Goal: Task Accomplishment & Management: Use online tool/utility

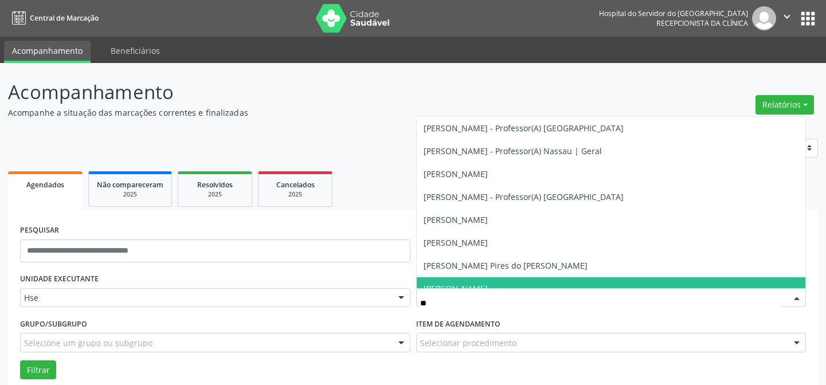
scroll to position [77, 0]
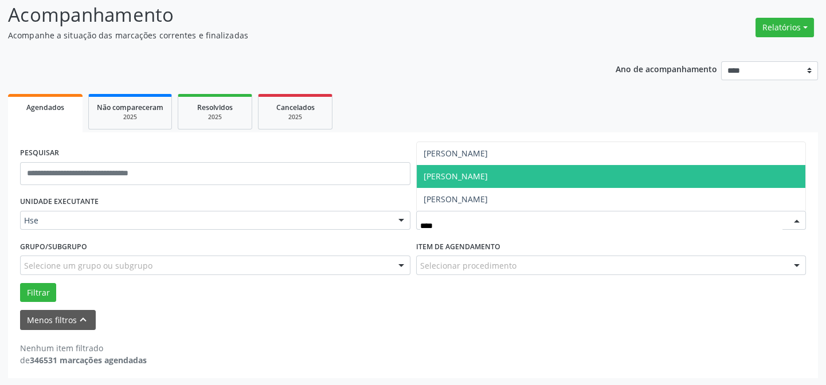
click at [482, 171] on span "[PERSON_NAME]" at bounding box center [611, 176] width 389 height 23
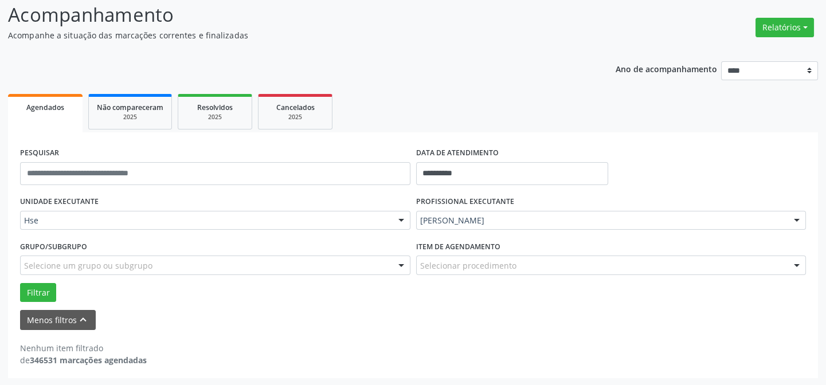
scroll to position [25, 0]
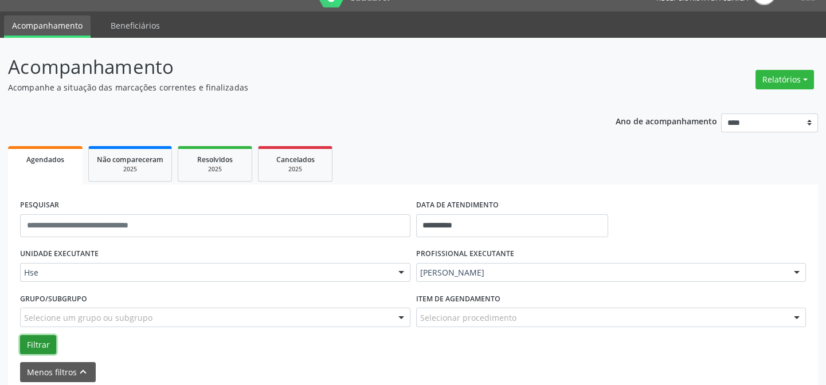
click at [34, 337] on button "Filtrar" at bounding box center [38, 344] width 36 height 19
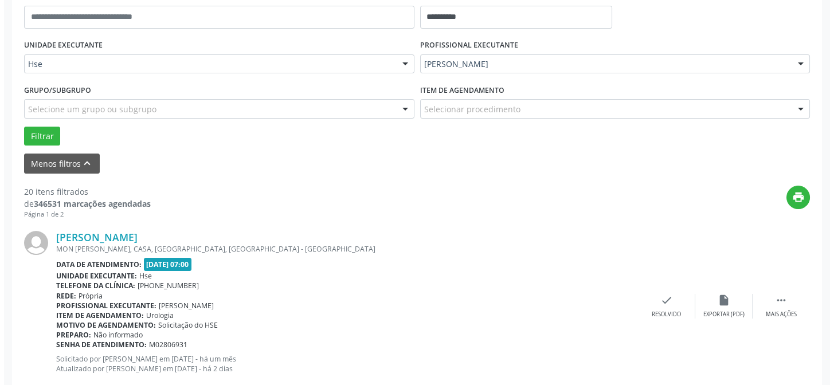
scroll to position [286, 0]
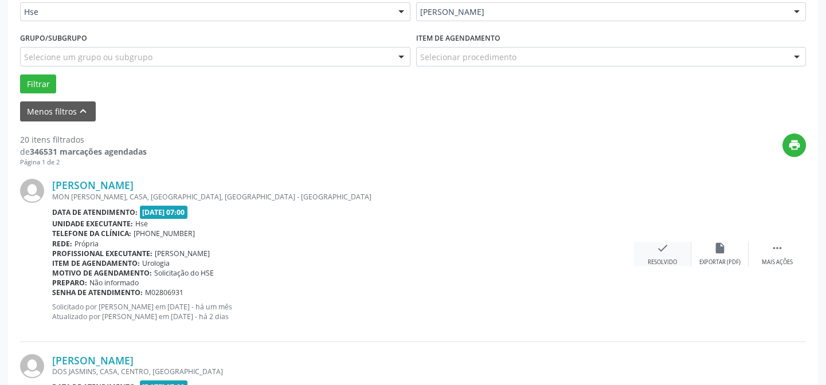
click at [645, 260] on div "check Resolvido" at bounding box center [662, 254] width 57 height 25
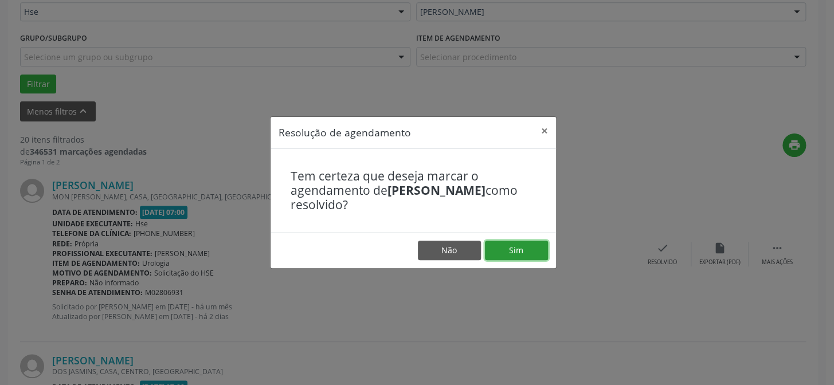
click at [537, 249] on button "Sim" at bounding box center [516, 250] width 63 height 19
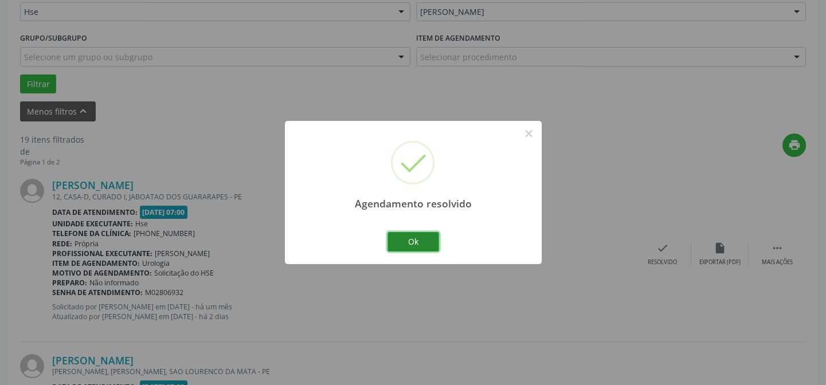
click at [400, 233] on button "Ok" at bounding box center [414, 241] width 52 height 19
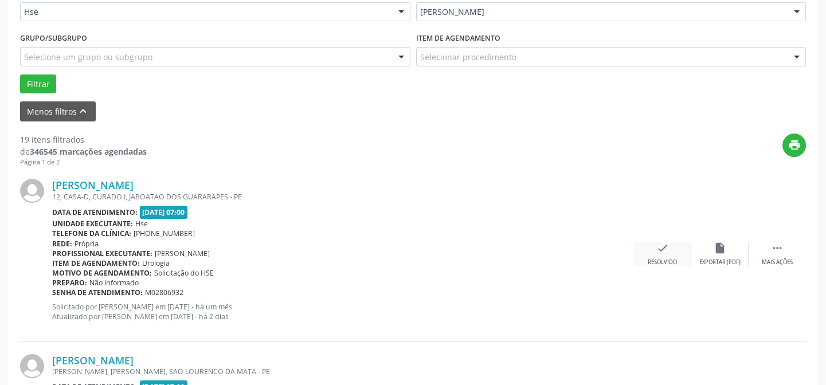
click at [658, 254] on div "check Resolvido" at bounding box center [662, 254] width 57 height 25
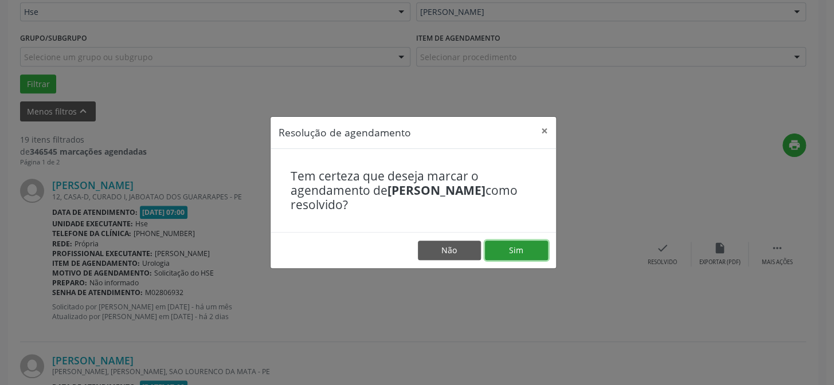
click at [509, 250] on button "Sim" at bounding box center [516, 250] width 63 height 19
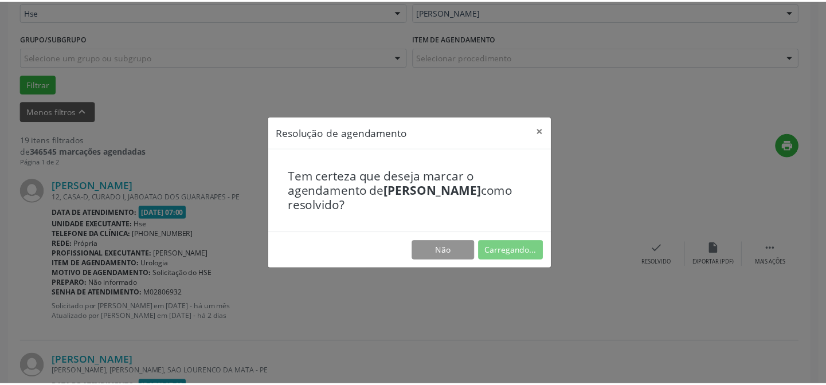
scroll to position [103, 0]
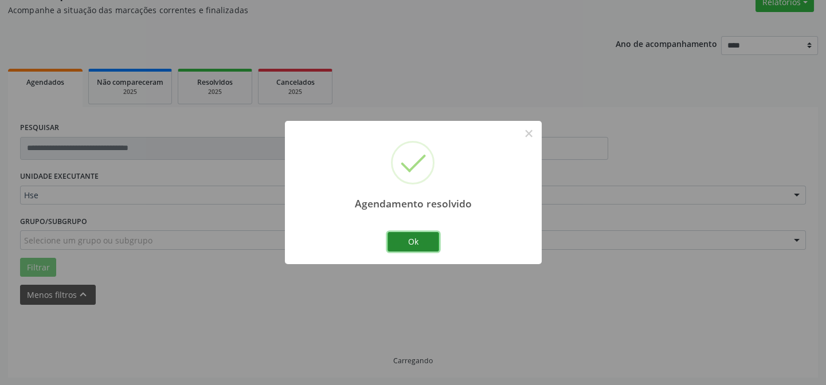
click at [420, 240] on button "Ok" at bounding box center [414, 241] width 52 height 19
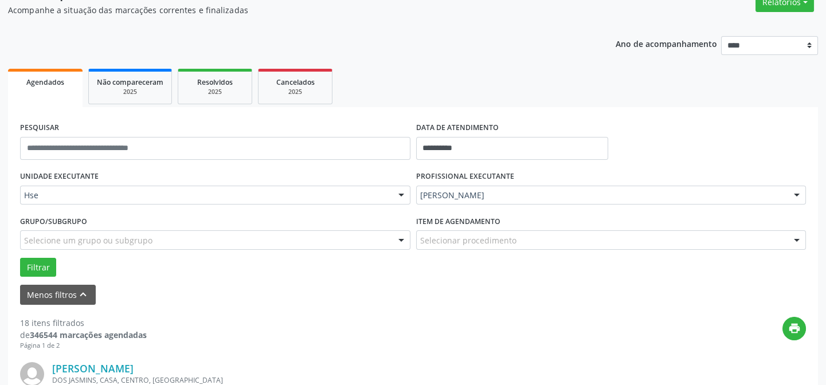
scroll to position [206, 0]
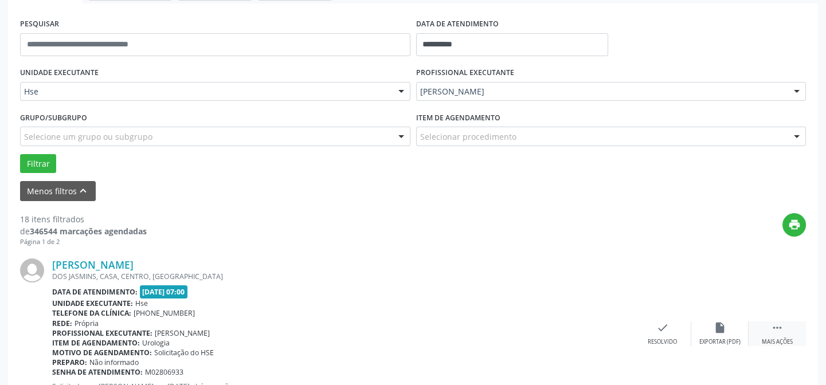
click at [774, 333] on icon "" at bounding box center [777, 328] width 13 height 13
click at [728, 328] on div "alarm_off Não compareceu" at bounding box center [719, 334] width 57 height 25
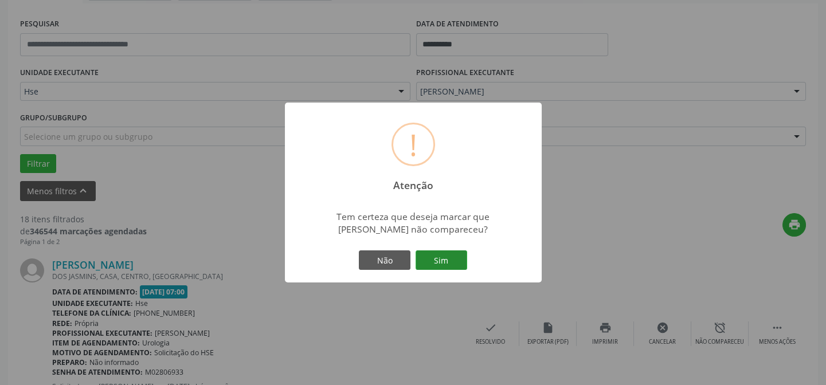
click at [432, 253] on button "Sim" at bounding box center [442, 260] width 52 height 19
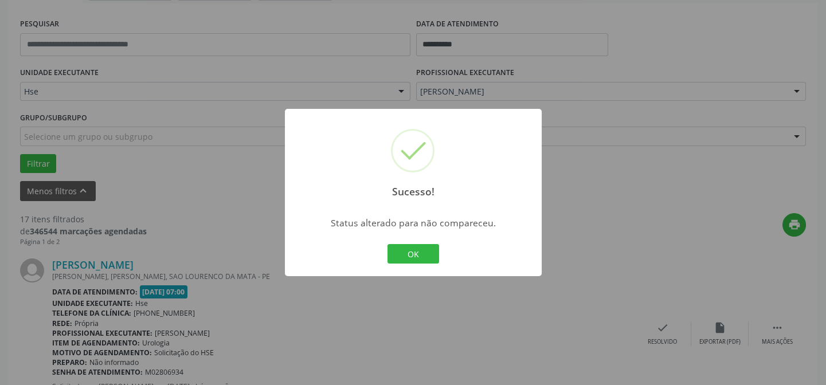
click at [432, 253] on button "OK" at bounding box center [414, 253] width 52 height 19
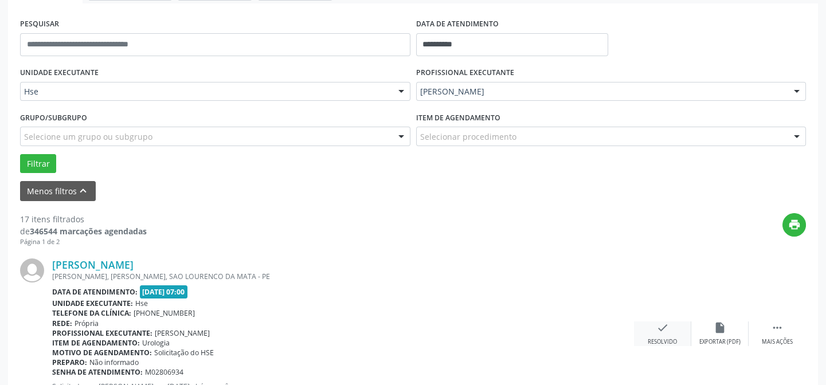
click at [679, 340] on div "check Resolvido" at bounding box center [662, 334] width 57 height 25
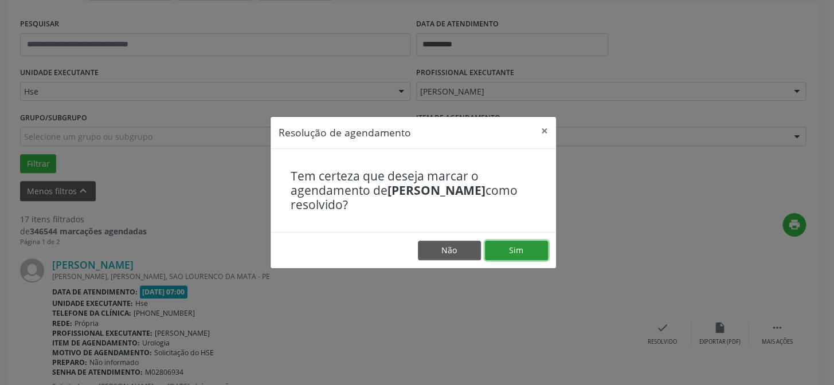
click at [526, 251] on button "Sim" at bounding box center [516, 250] width 63 height 19
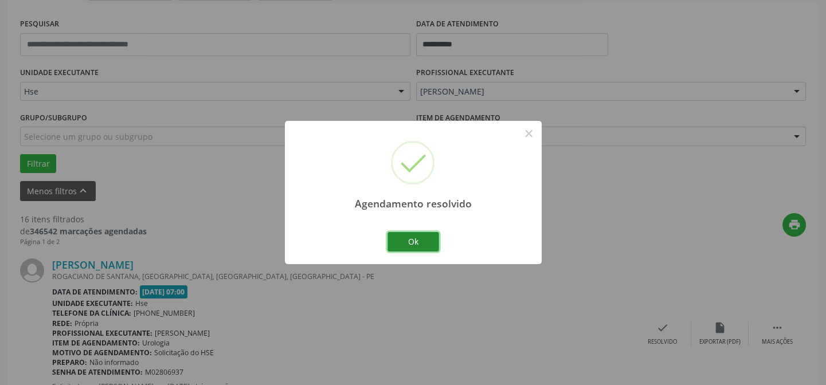
click at [435, 236] on button "Ok" at bounding box center [414, 241] width 52 height 19
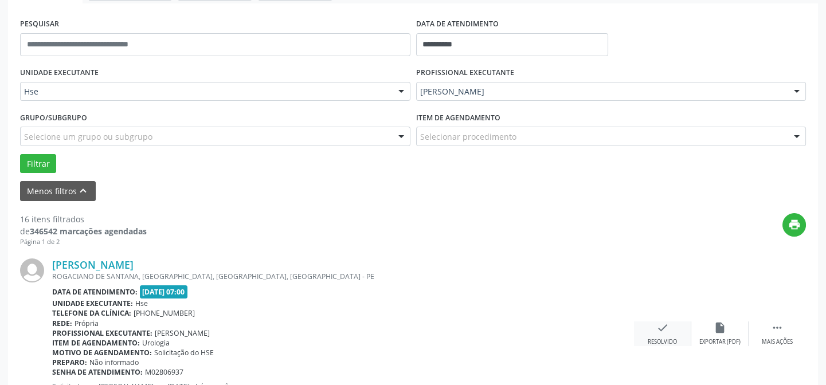
click at [657, 333] on icon "check" at bounding box center [662, 328] width 13 height 13
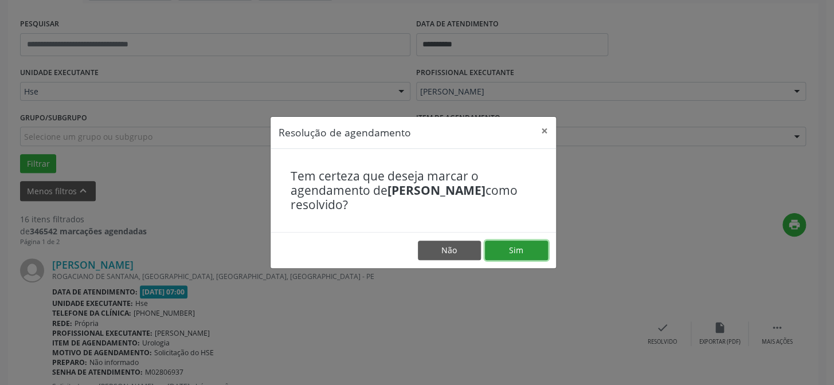
click at [516, 255] on button "Sim" at bounding box center [516, 250] width 63 height 19
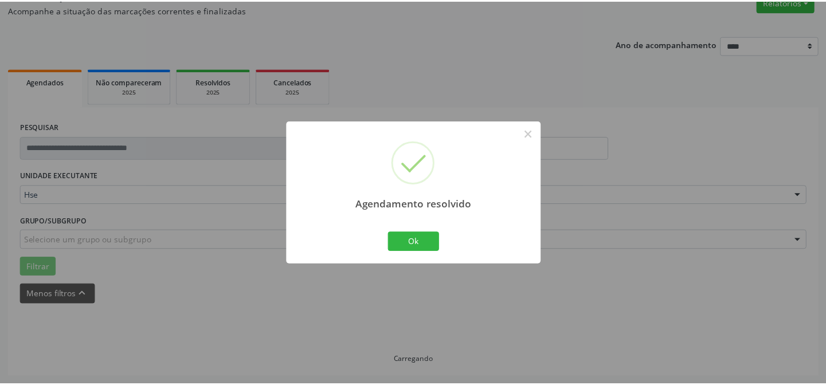
scroll to position [103, 0]
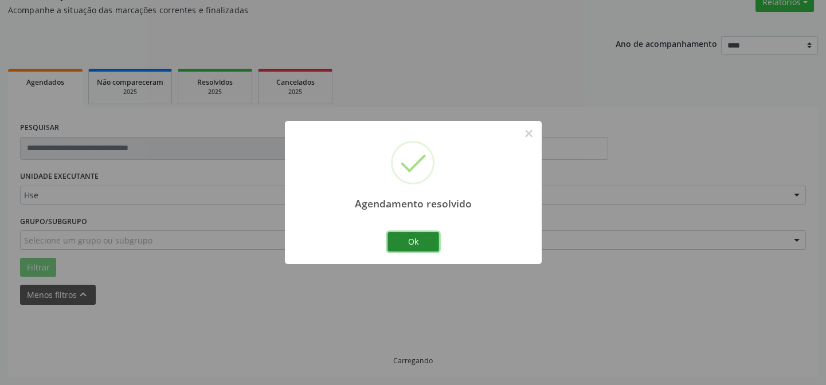
click at [407, 234] on button "Ok" at bounding box center [414, 241] width 52 height 19
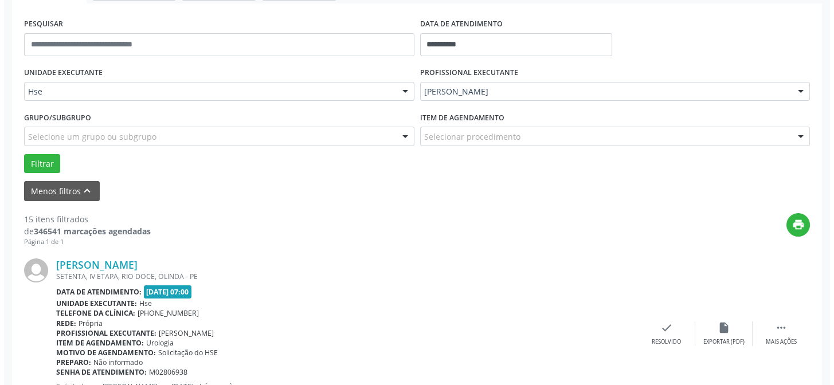
scroll to position [259, 0]
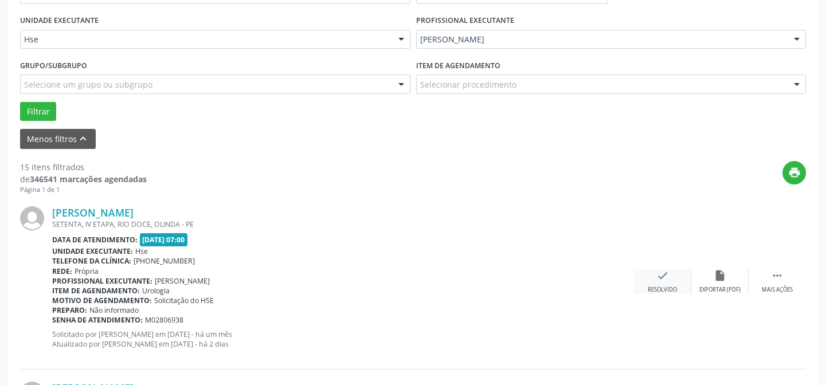
click at [655, 272] on div "check Resolvido" at bounding box center [662, 281] width 57 height 25
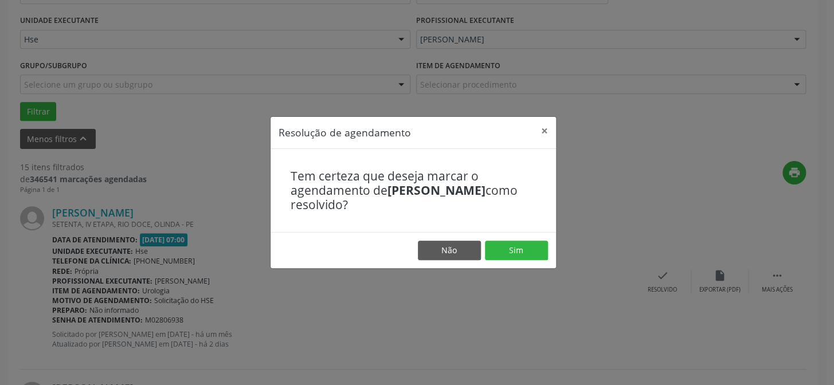
click at [522, 261] on footer "Não Sim" at bounding box center [413, 250] width 285 height 36
click at [522, 249] on button "Sim" at bounding box center [516, 250] width 63 height 19
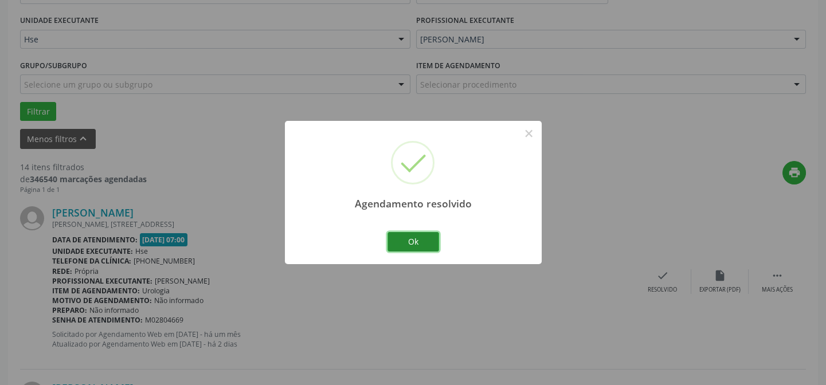
click at [412, 238] on button "Ok" at bounding box center [414, 241] width 52 height 19
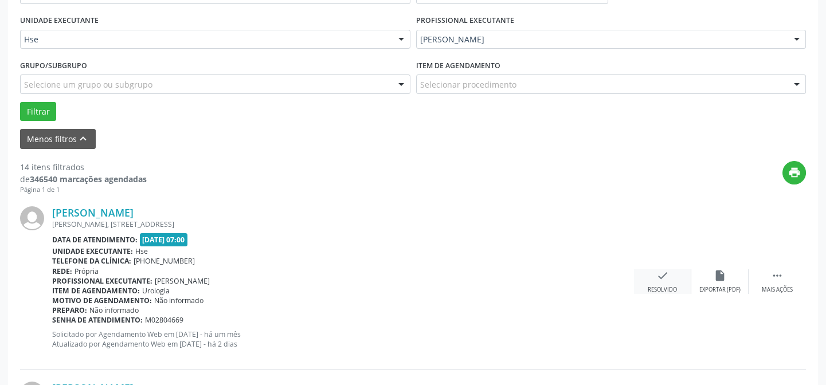
click at [657, 273] on icon "check" at bounding box center [662, 275] width 13 height 13
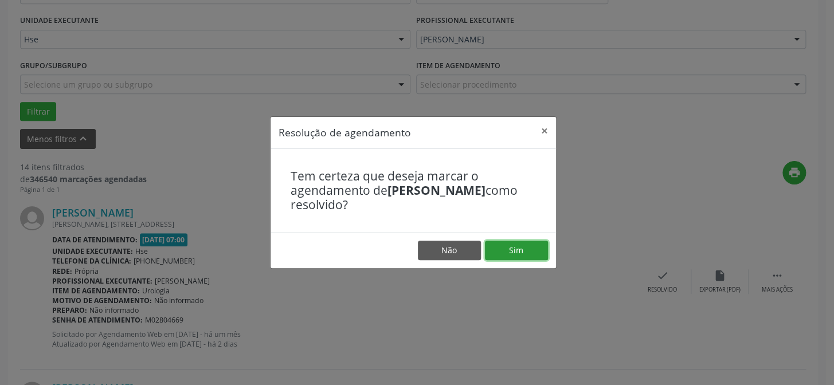
click at [525, 252] on button "Sim" at bounding box center [516, 250] width 63 height 19
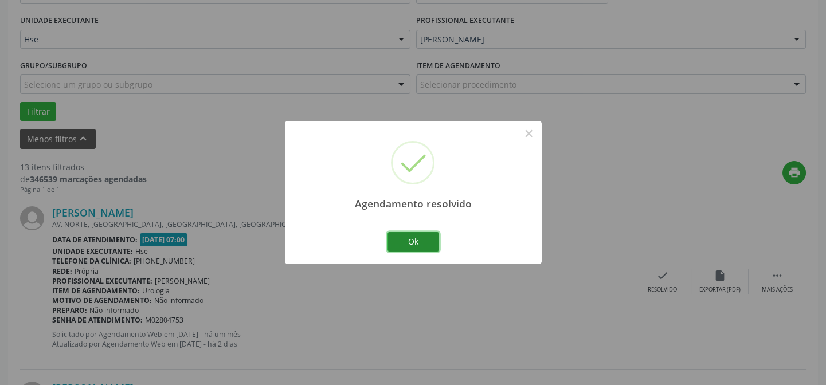
click at [421, 243] on button "Ok" at bounding box center [414, 241] width 52 height 19
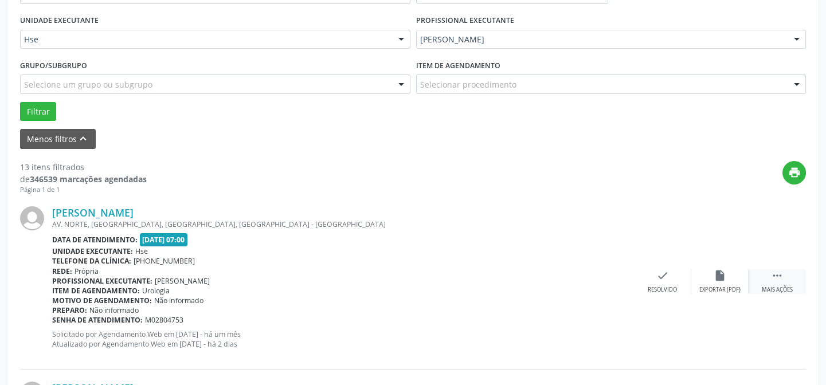
click at [784, 275] on div " Mais ações" at bounding box center [777, 281] width 57 height 25
click at [729, 287] on div "Não compareceu" at bounding box center [719, 290] width 49 height 8
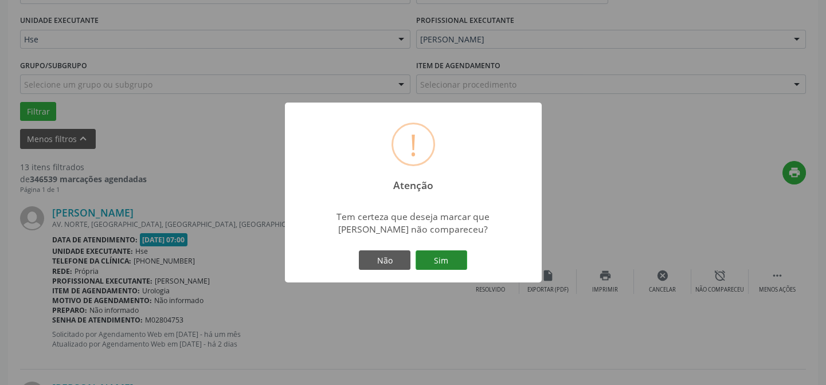
click at [436, 257] on button "Sim" at bounding box center [442, 260] width 52 height 19
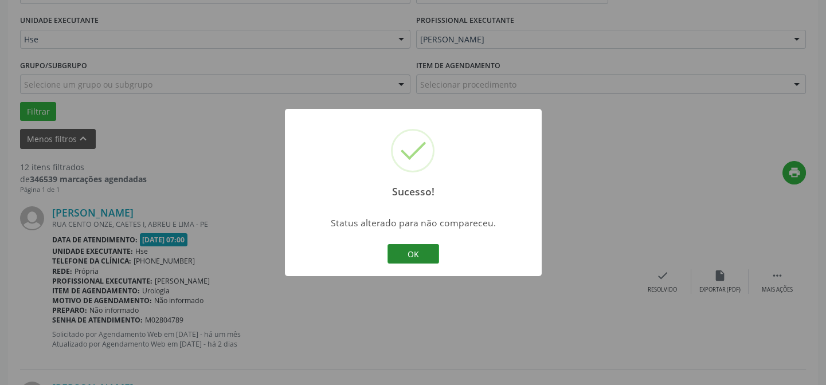
click at [427, 248] on button "OK" at bounding box center [414, 253] width 52 height 19
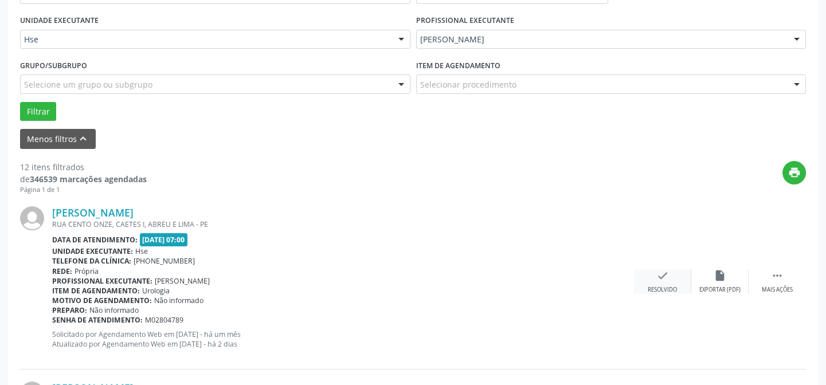
click at [655, 280] on div "check Resolvido" at bounding box center [662, 281] width 57 height 25
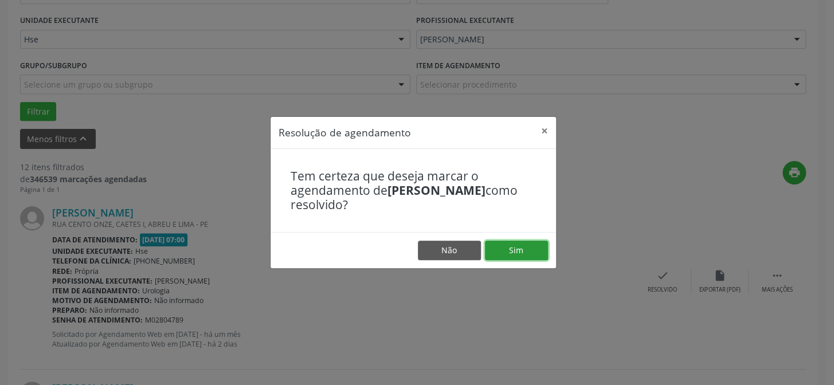
click at [526, 252] on button "Sim" at bounding box center [516, 250] width 63 height 19
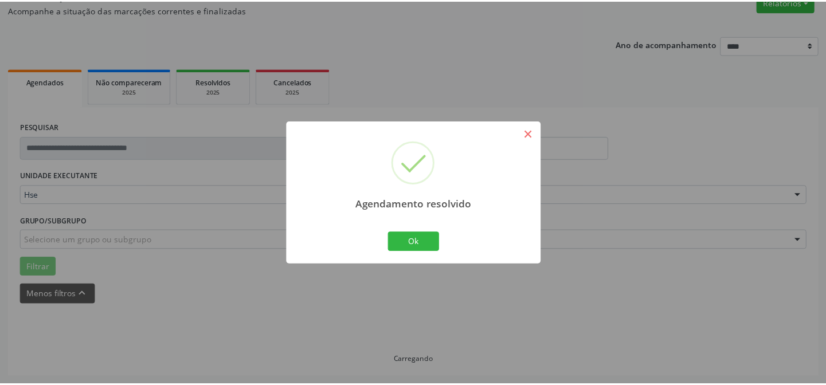
scroll to position [103, 0]
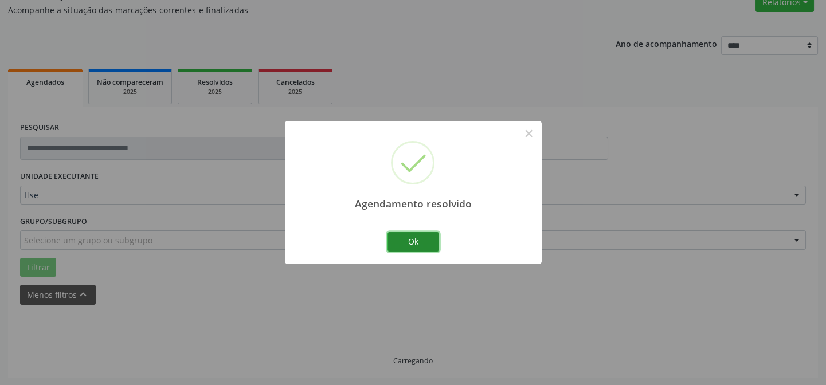
click at [413, 243] on button "Ok" at bounding box center [414, 241] width 52 height 19
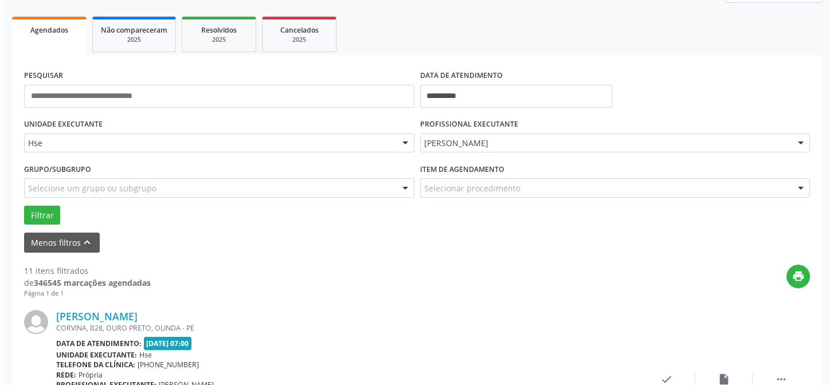
scroll to position [206, 0]
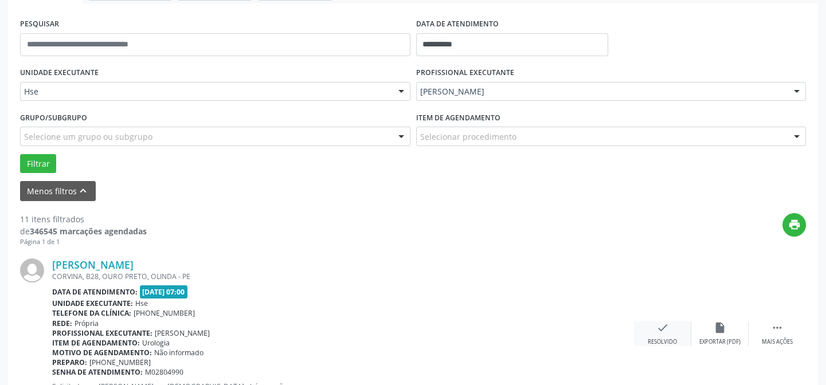
click at [671, 327] on div "check Resolvido" at bounding box center [662, 334] width 57 height 25
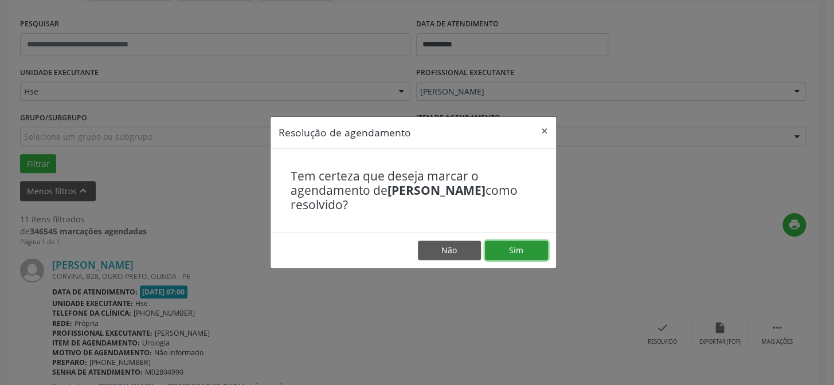
click at [526, 252] on button "Sim" at bounding box center [516, 250] width 63 height 19
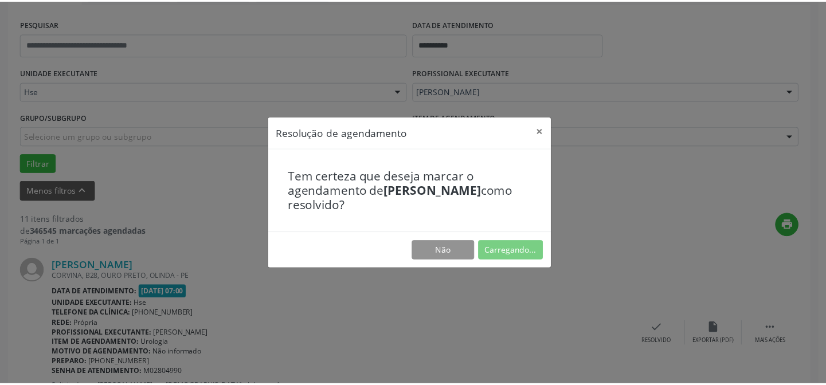
scroll to position [103, 0]
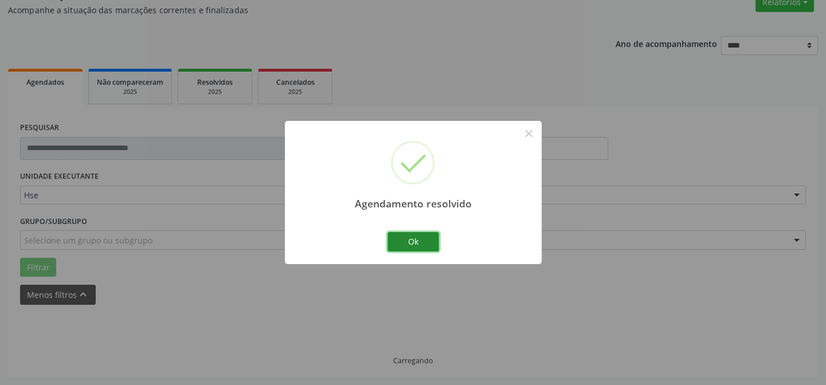
click at [423, 249] on button "Ok" at bounding box center [414, 241] width 52 height 19
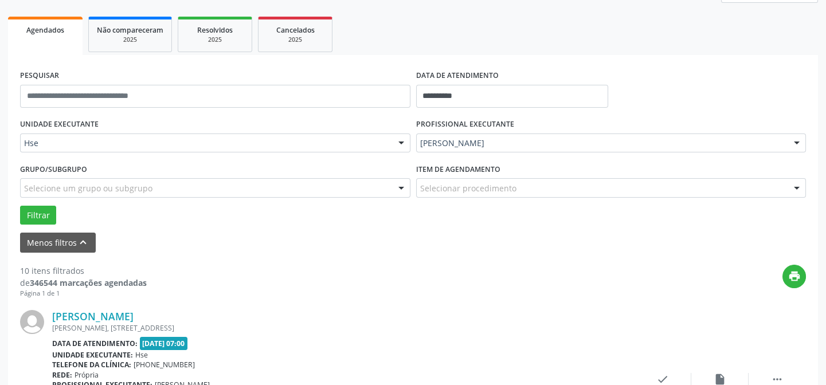
scroll to position [259, 0]
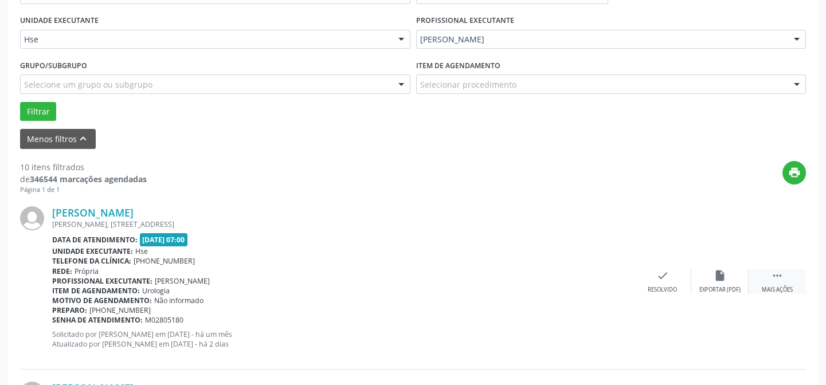
click at [780, 283] on div " Mais ações" at bounding box center [777, 281] width 57 height 25
click at [720, 286] on div "Não compareceu" at bounding box center [719, 290] width 49 height 8
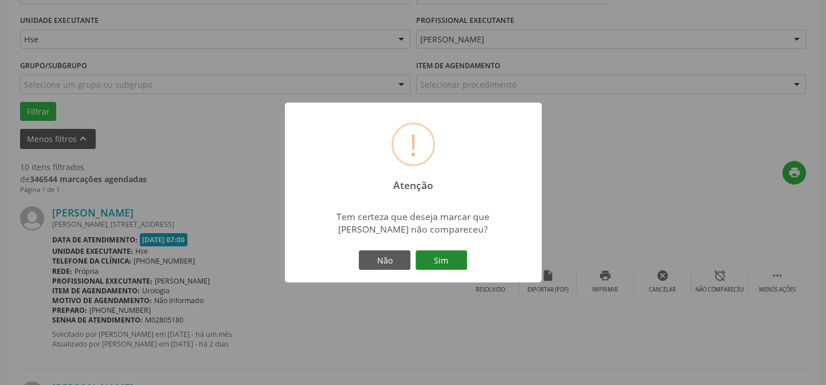
click at [448, 262] on button "Sim" at bounding box center [442, 260] width 52 height 19
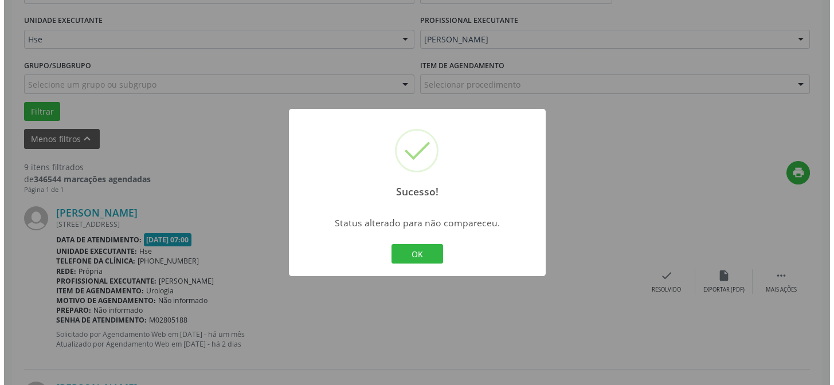
scroll to position [206, 0]
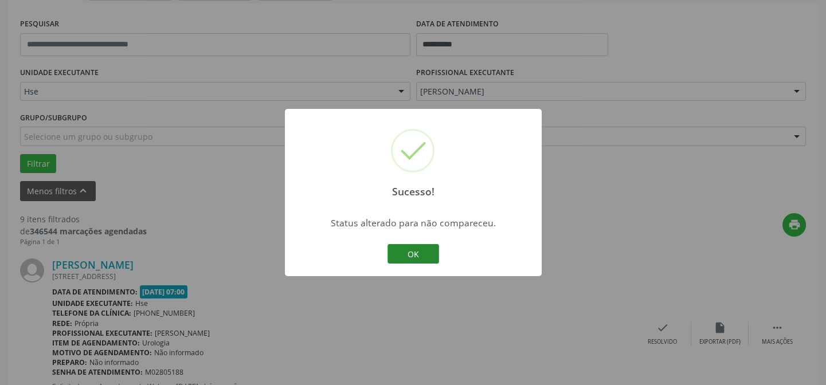
click at [437, 260] on button "OK" at bounding box center [414, 253] width 52 height 19
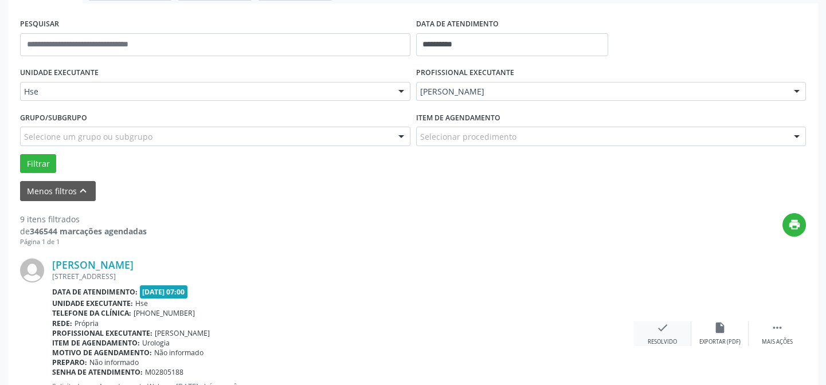
click at [651, 338] on div "Resolvido" at bounding box center [662, 342] width 29 height 8
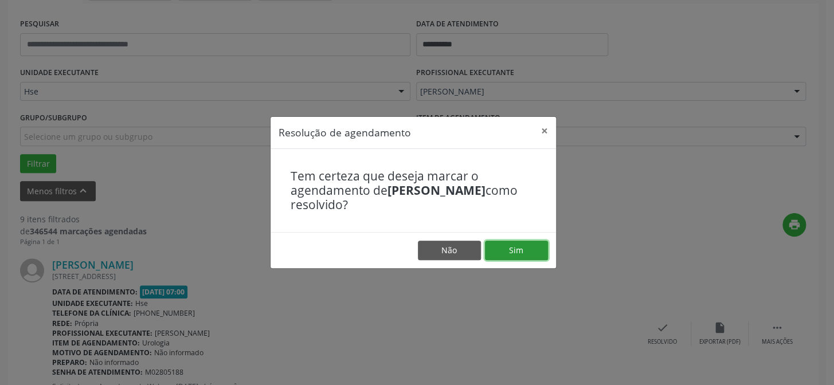
click at [503, 244] on button "Sim" at bounding box center [516, 250] width 63 height 19
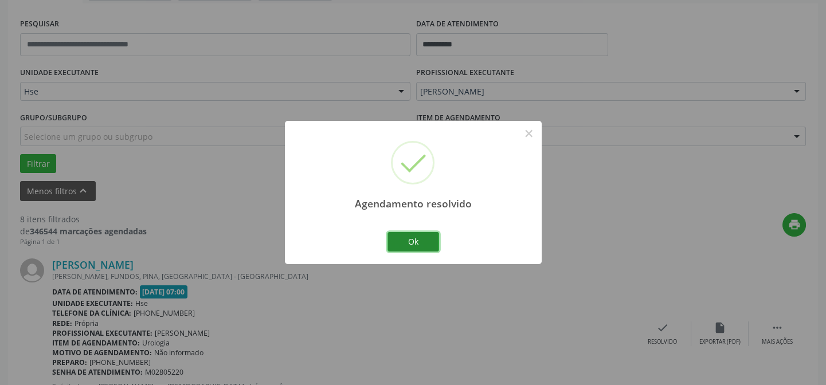
click at [409, 240] on button "Ok" at bounding box center [414, 241] width 52 height 19
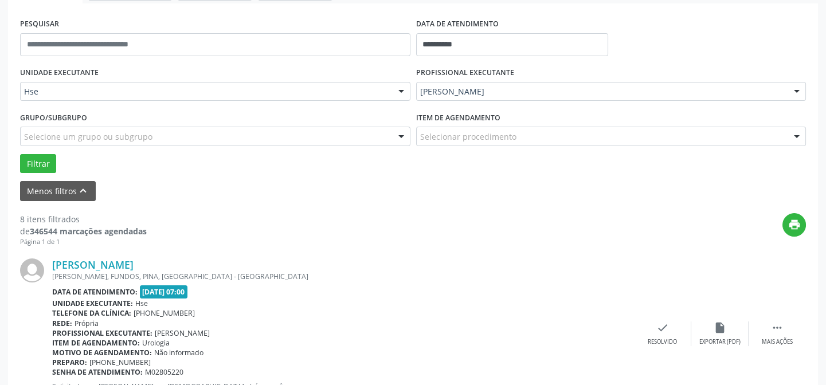
click at [663, 319] on div "[PERSON_NAME] R [PERSON_NAME], FUNDOS, PINA, [GEOGRAPHIC_DATA] - [GEOGRAPHIC_DA…" at bounding box center [413, 334] width 786 height 175
click at [660, 334] on div "check Resolvido" at bounding box center [662, 334] width 57 height 25
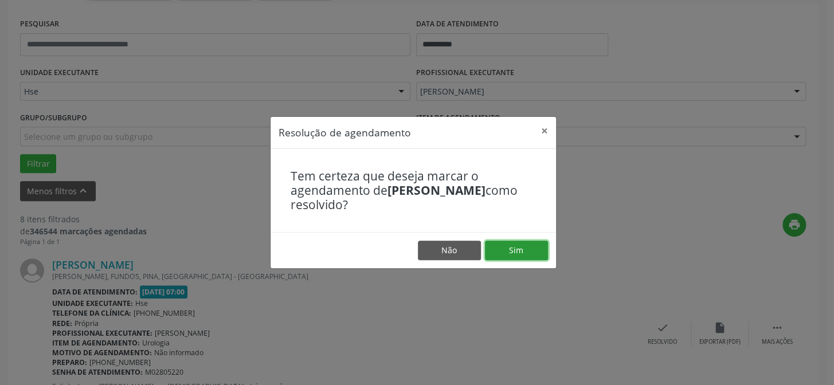
click at [514, 246] on button "Sim" at bounding box center [516, 250] width 63 height 19
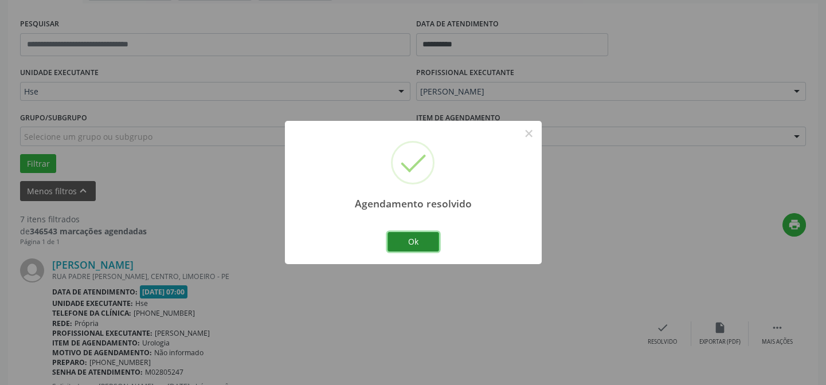
click at [419, 241] on button "Ok" at bounding box center [414, 241] width 52 height 19
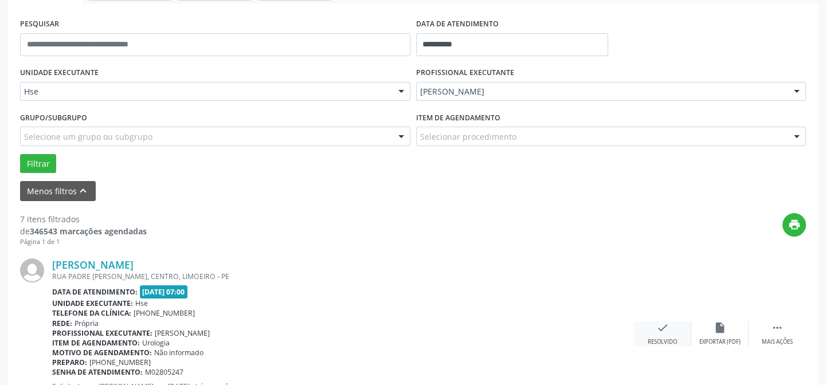
click at [652, 344] on div "Resolvido" at bounding box center [662, 342] width 29 height 8
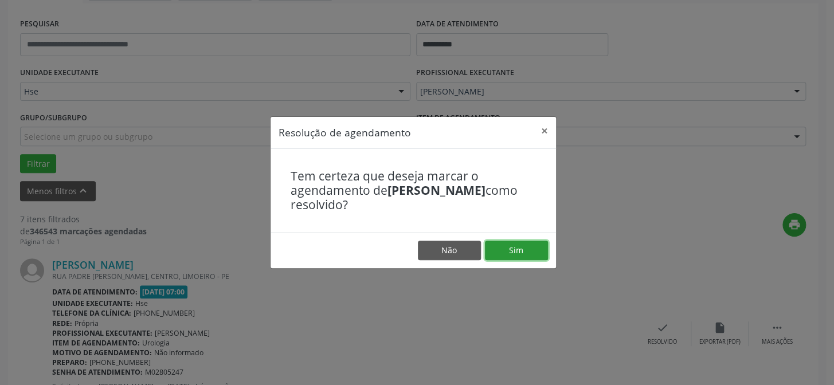
click at [516, 251] on button "Sim" at bounding box center [516, 250] width 63 height 19
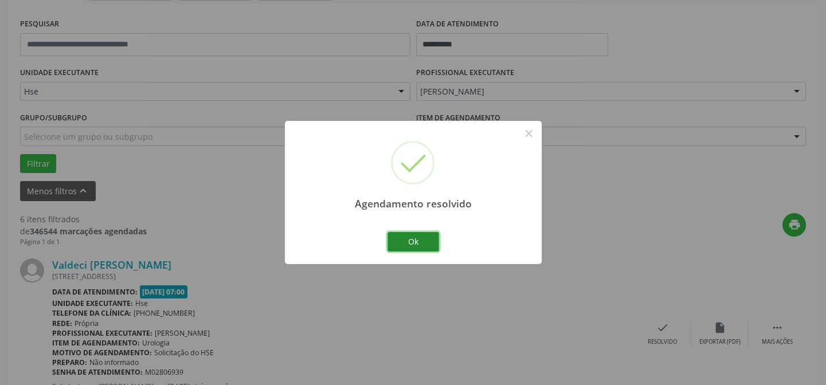
click at [411, 241] on button "Ok" at bounding box center [414, 241] width 52 height 19
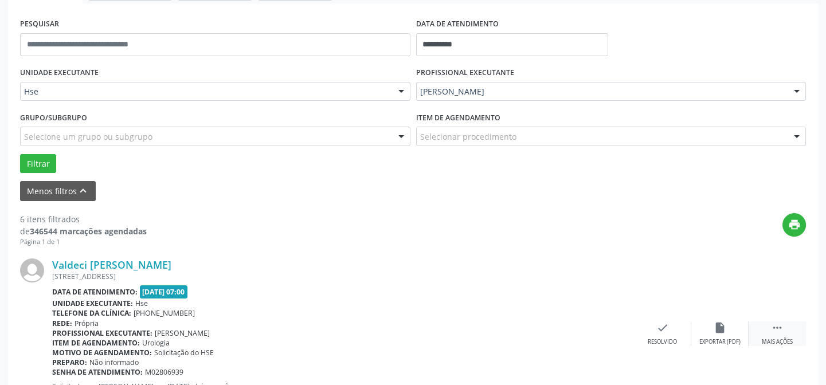
click at [762, 338] on div "Mais ações" at bounding box center [777, 342] width 31 height 8
click at [719, 335] on div "alarm_off Não compareceu" at bounding box center [719, 334] width 57 height 25
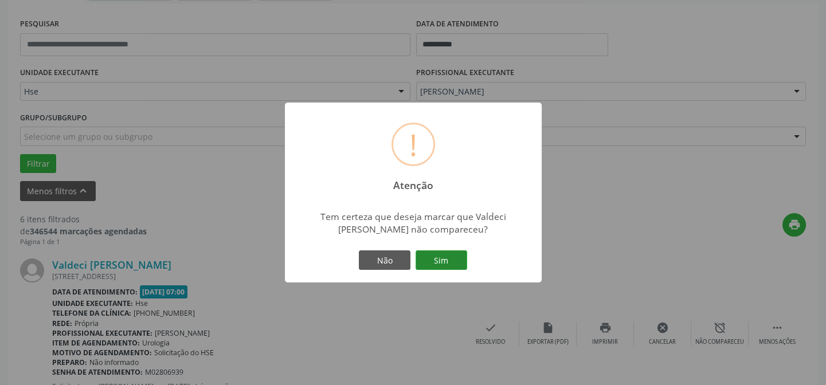
click at [450, 257] on button "Sim" at bounding box center [442, 260] width 52 height 19
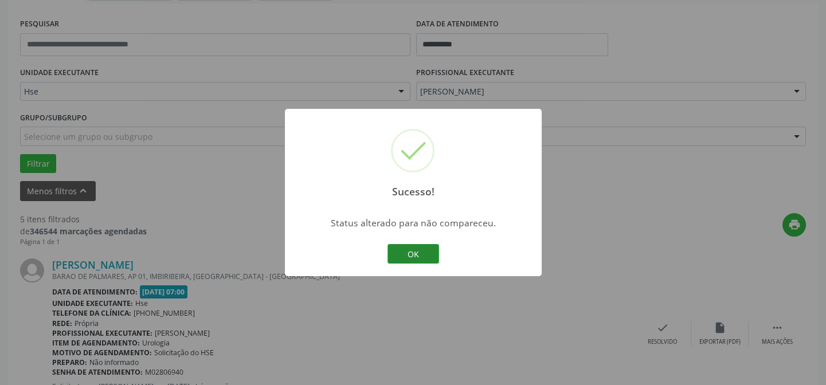
click at [435, 253] on button "OK" at bounding box center [414, 253] width 52 height 19
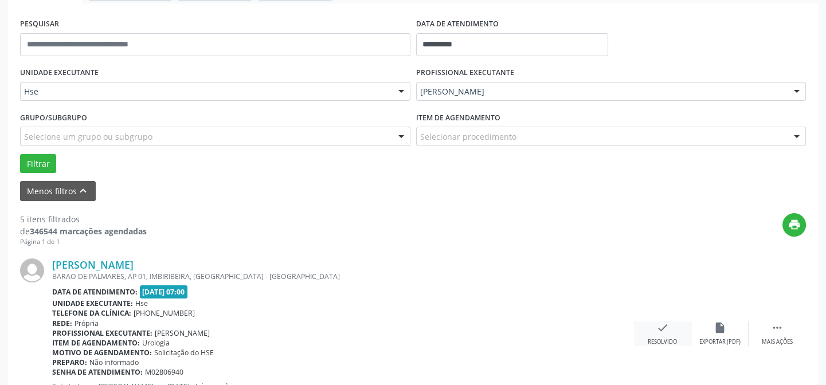
click at [642, 326] on div "check Resolvido" at bounding box center [662, 334] width 57 height 25
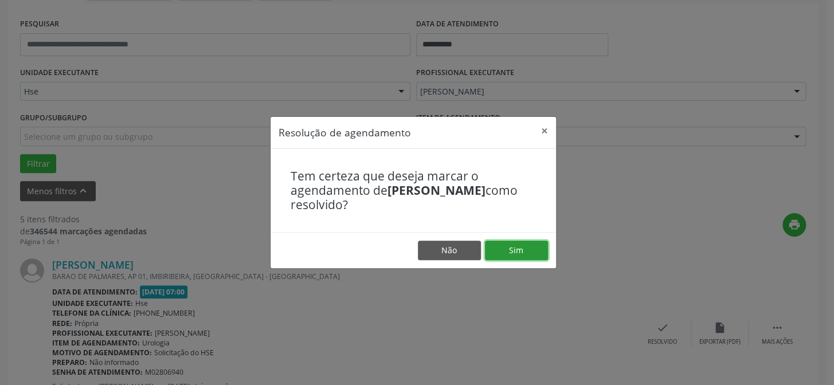
click at [538, 250] on button "Sim" at bounding box center [516, 250] width 63 height 19
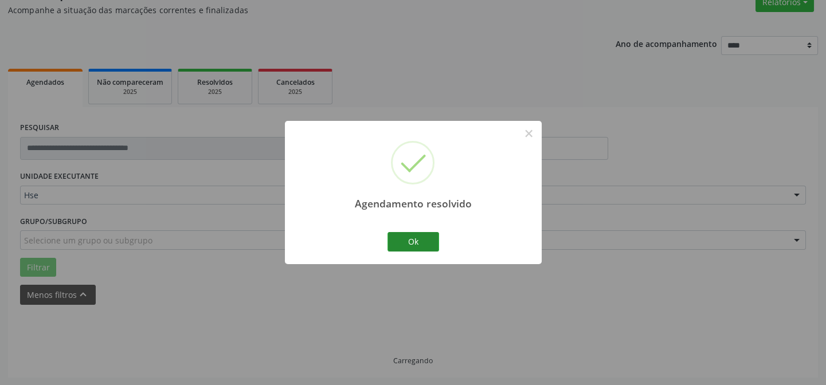
scroll to position [115, 0]
click at [399, 239] on button "Ok" at bounding box center [414, 241] width 52 height 19
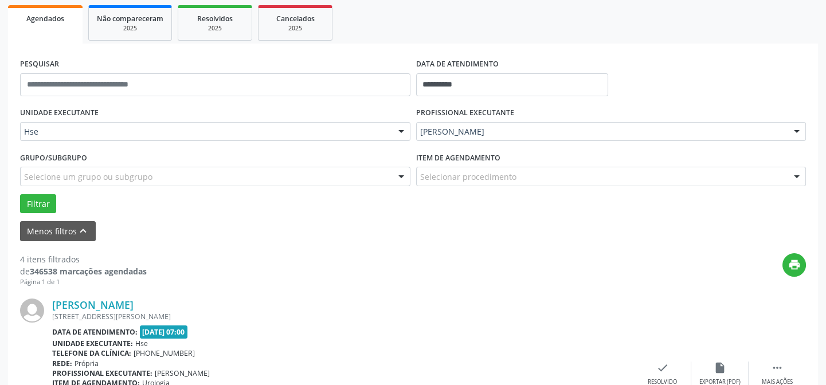
scroll to position [271, 0]
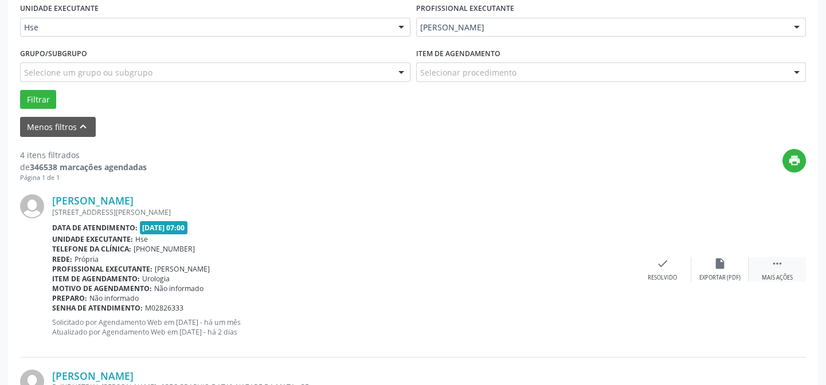
click at [796, 258] on div " Mais ações" at bounding box center [777, 269] width 57 height 25
click at [738, 268] on div "alarm_off Não compareceu" at bounding box center [719, 269] width 57 height 25
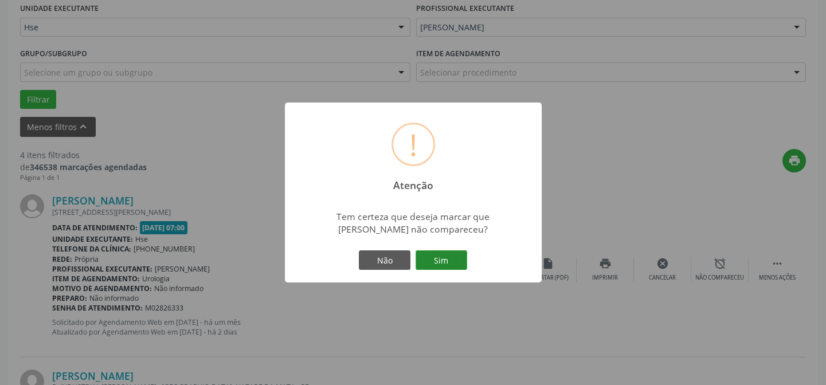
click at [446, 264] on button "Sim" at bounding box center [442, 260] width 52 height 19
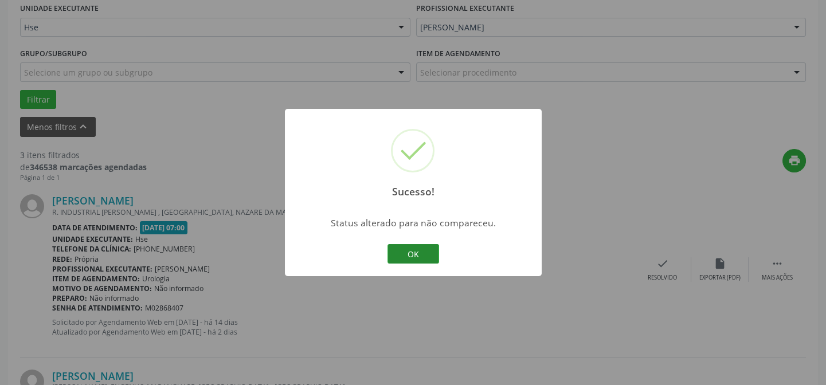
click at [438, 254] on button "OK" at bounding box center [414, 253] width 52 height 19
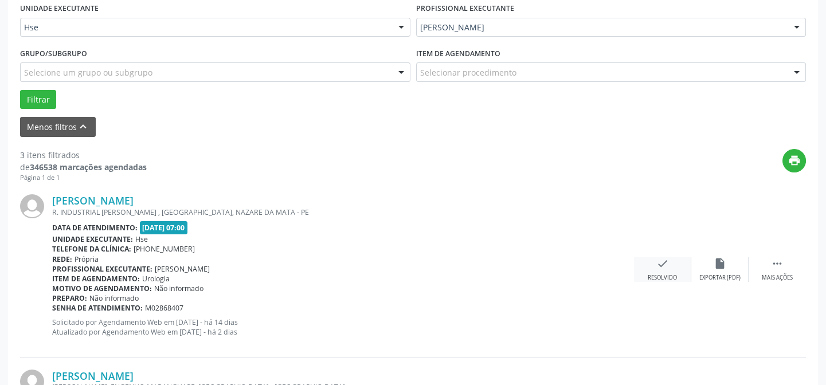
click at [655, 263] on div "check Resolvido" at bounding box center [662, 269] width 57 height 25
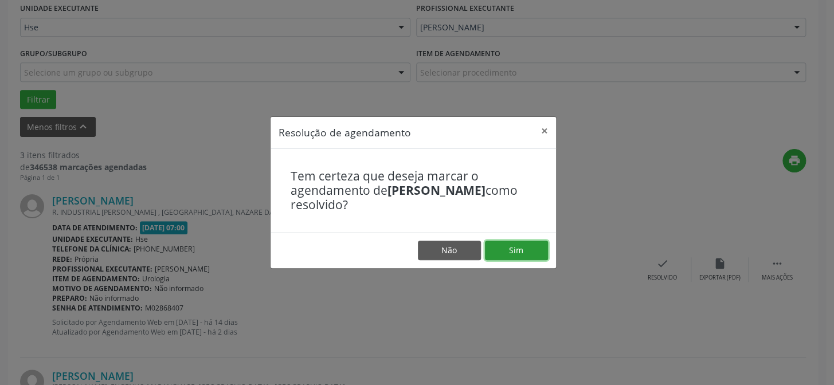
click at [496, 247] on button "Sim" at bounding box center [516, 250] width 63 height 19
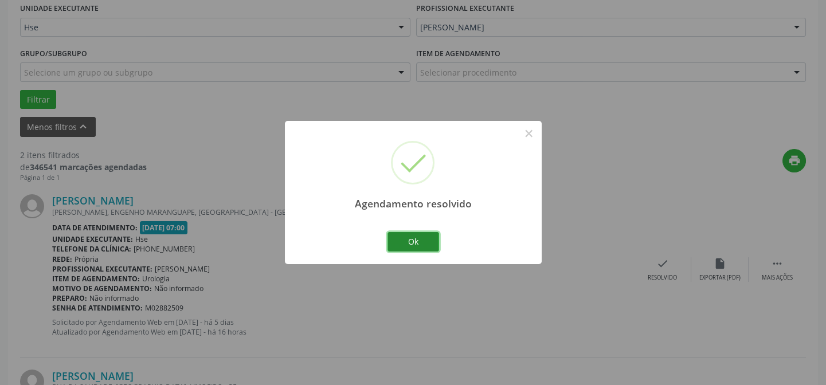
click at [423, 237] on button "Ok" at bounding box center [414, 241] width 52 height 19
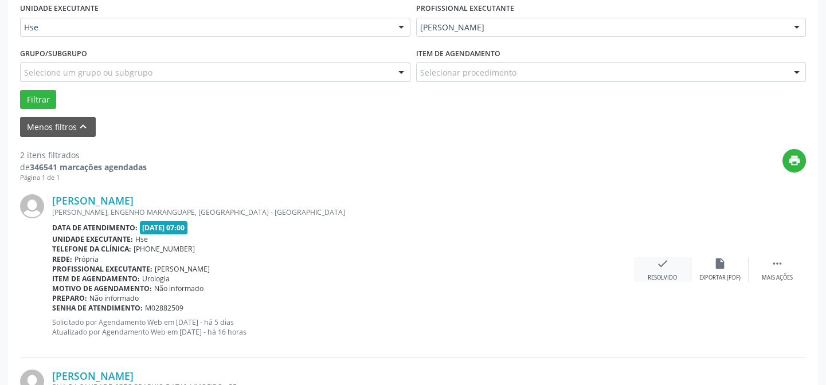
click at [668, 267] on icon "check" at bounding box center [662, 263] width 13 height 13
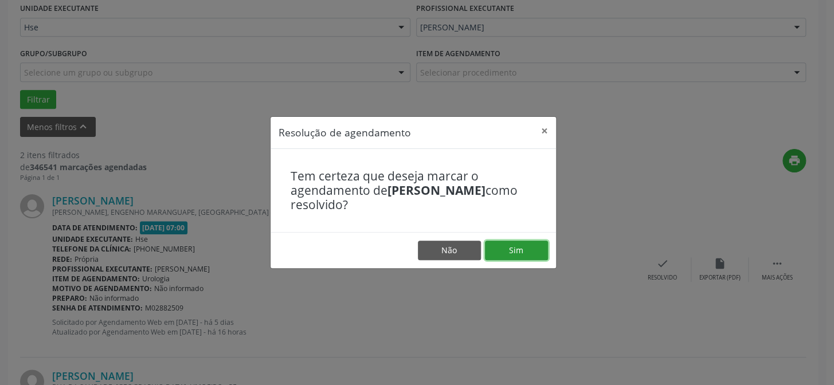
click at [497, 247] on button "Sim" at bounding box center [516, 250] width 63 height 19
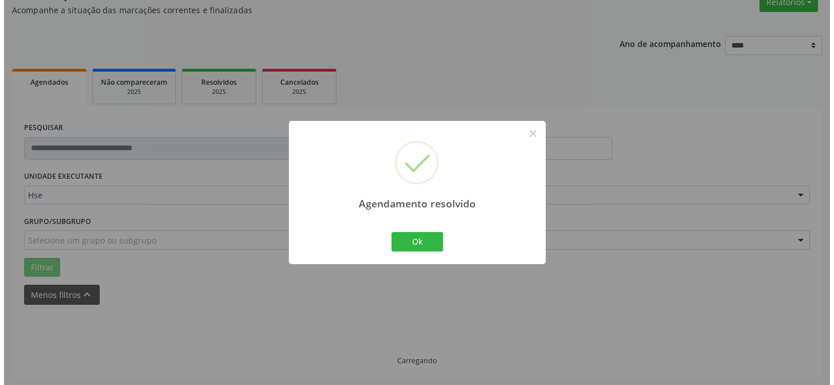
scroll to position [262, 0]
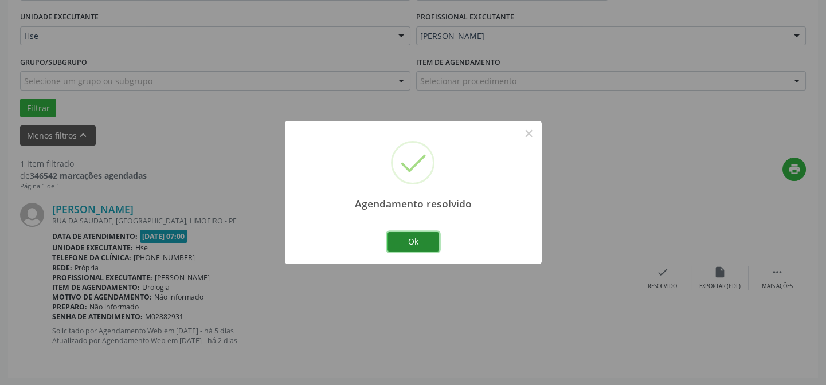
click at [417, 245] on button "Ok" at bounding box center [414, 241] width 52 height 19
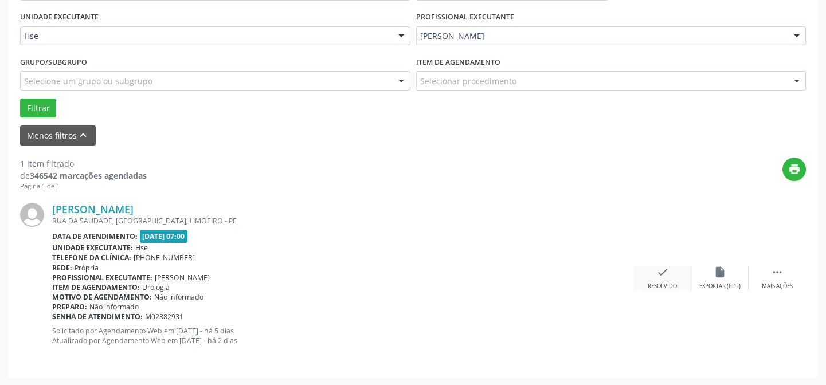
click at [662, 273] on icon "check" at bounding box center [662, 272] width 13 height 13
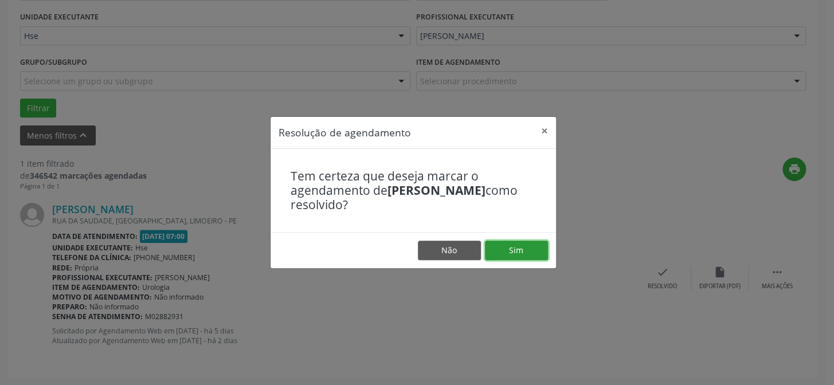
click at [518, 251] on button "Sim" at bounding box center [516, 250] width 63 height 19
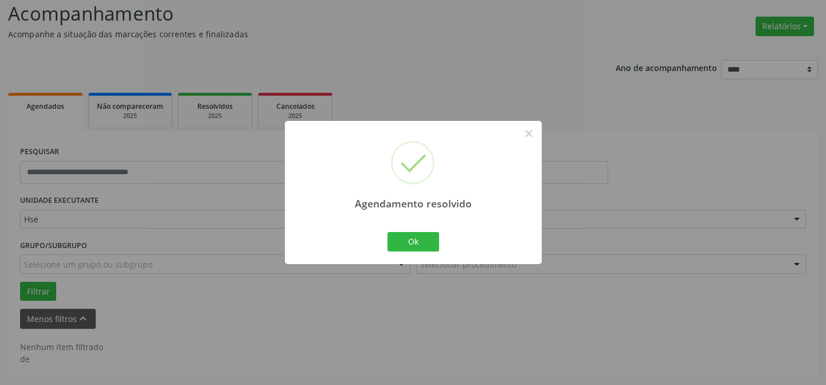
scroll to position [77, 0]
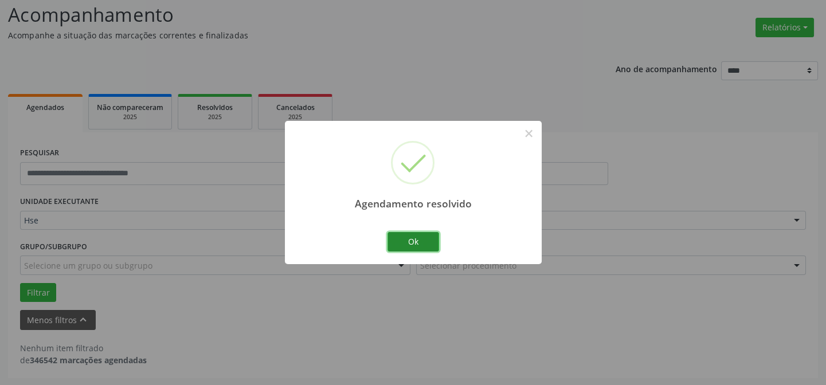
click at [410, 241] on button "Ok" at bounding box center [414, 241] width 52 height 19
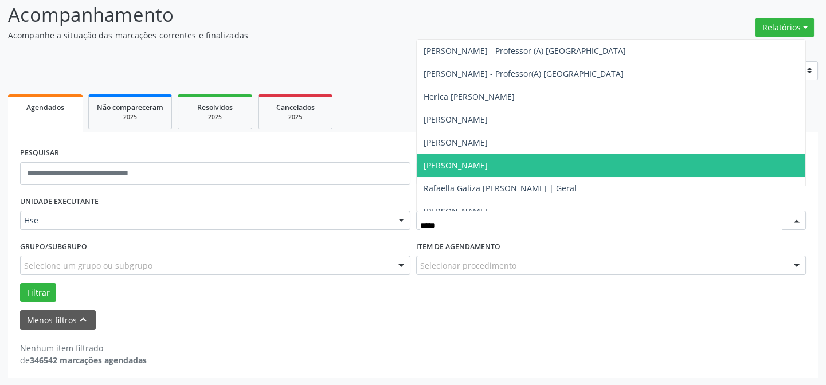
type input "******"
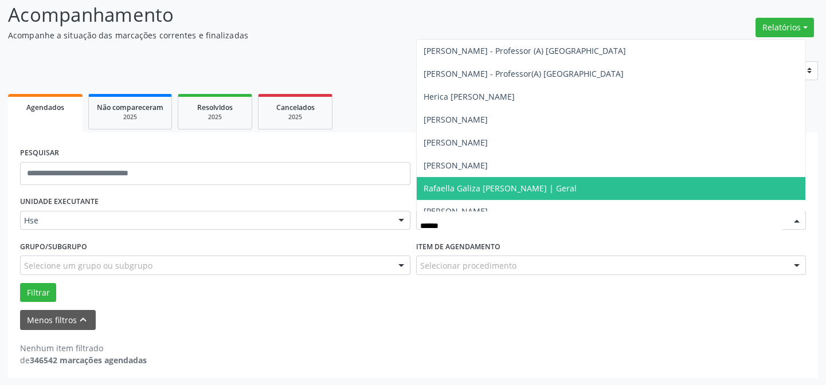
click at [487, 195] on span "Rafaella Galiza [PERSON_NAME] | Geral" at bounding box center [611, 188] width 389 height 23
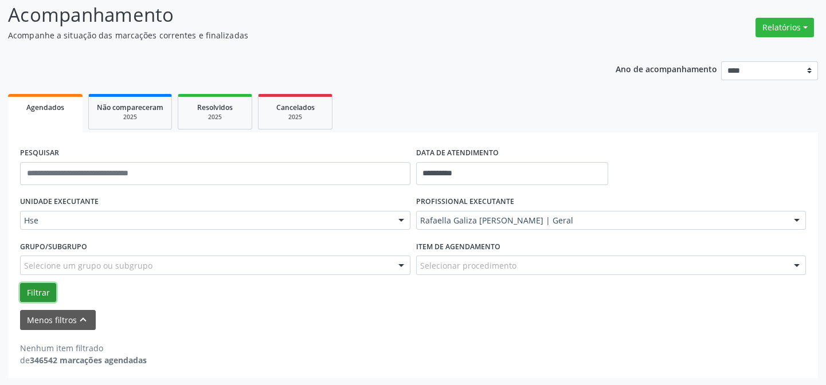
click at [38, 284] on button "Filtrar" at bounding box center [38, 292] width 36 height 19
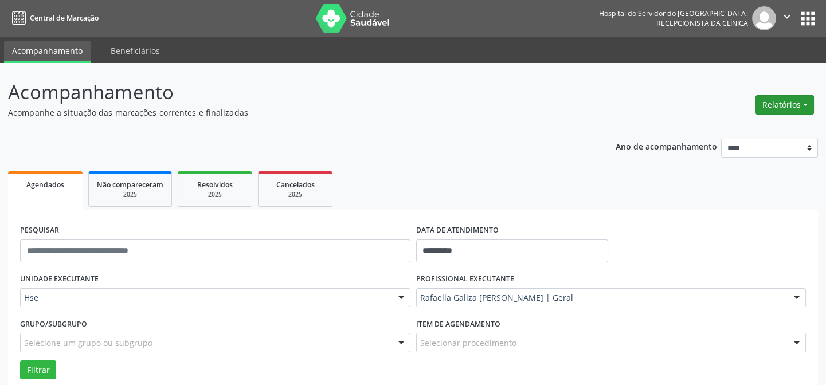
click at [767, 108] on button "Relatórios" at bounding box center [785, 104] width 58 height 19
click at [748, 118] on ul "Agendamentos Procedimentos realizados" at bounding box center [755, 136] width 124 height 41
click at [740, 131] on link "Agendamentos" at bounding box center [755, 129] width 123 height 16
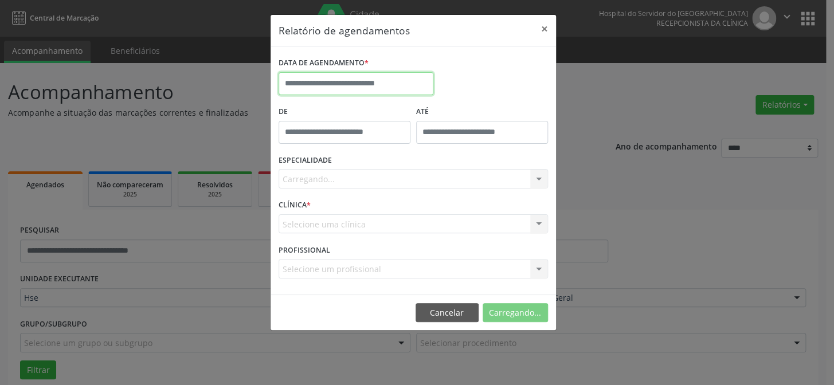
click at [365, 75] on input "text" at bounding box center [356, 83] width 155 height 23
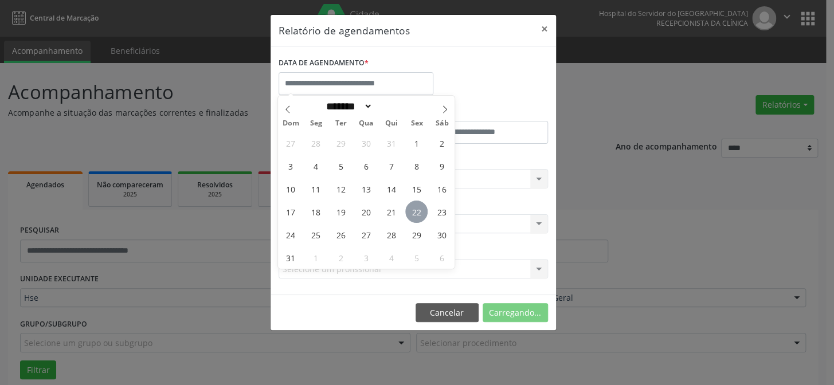
click at [415, 209] on span "22" at bounding box center [416, 212] width 22 height 22
type input "**********"
click at [416, 209] on span "22" at bounding box center [416, 212] width 22 height 22
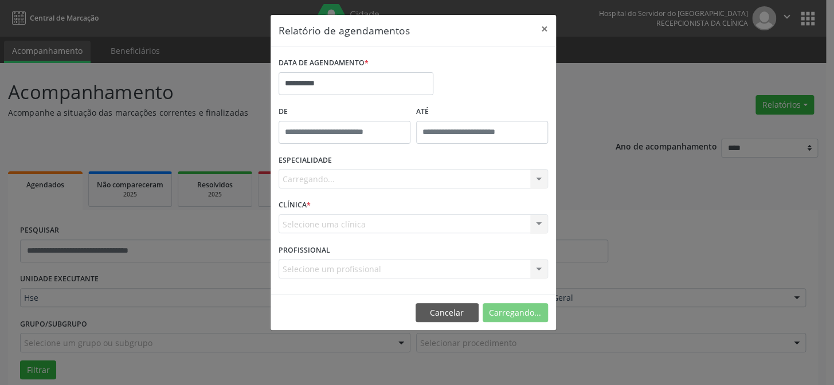
click at [427, 183] on div "Carregando... Todas as especialidades Alergologia Angiologia Arritmologia Cardi…" at bounding box center [413, 178] width 269 height 19
click at [431, 177] on div "Seleciona uma especialidade" at bounding box center [413, 178] width 269 height 19
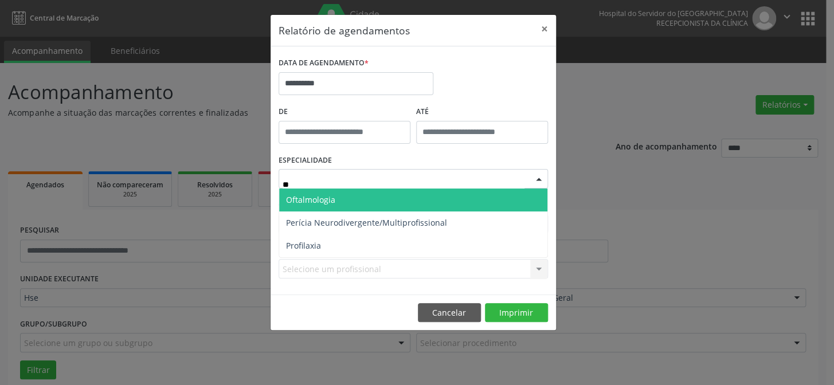
type input "***"
click at [405, 202] on span "Oftalmologia" at bounding box center [413, 200] width 268 height 23
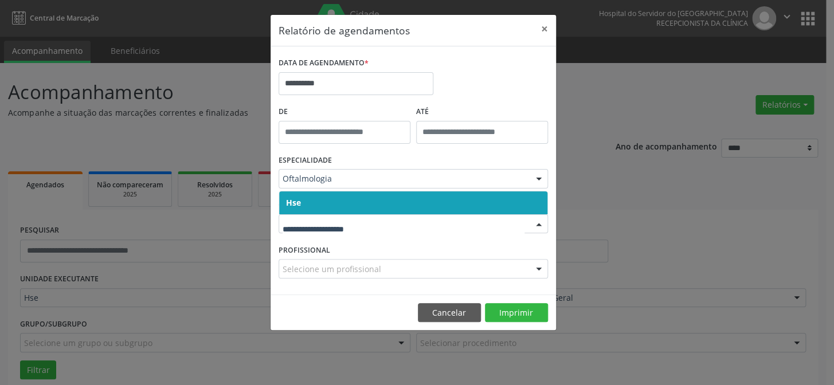
click at [377, 202] on span "Hse" at bounding box center [413, 202] width 268 height 23
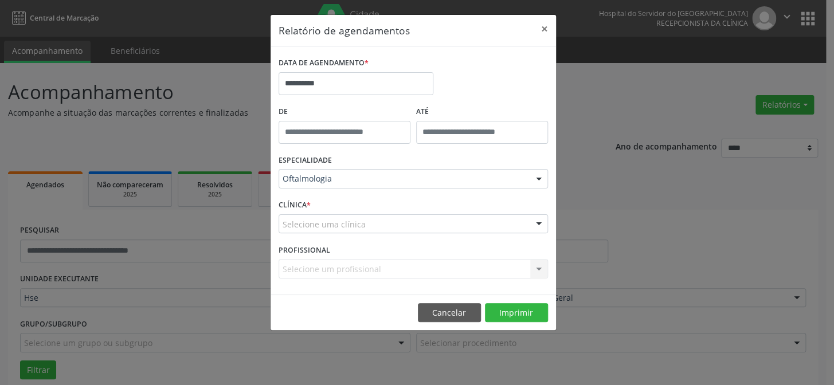
click at [378, 222] on div "Selecione uma clínica" at bounding box center [413, 223] width 269 height 19
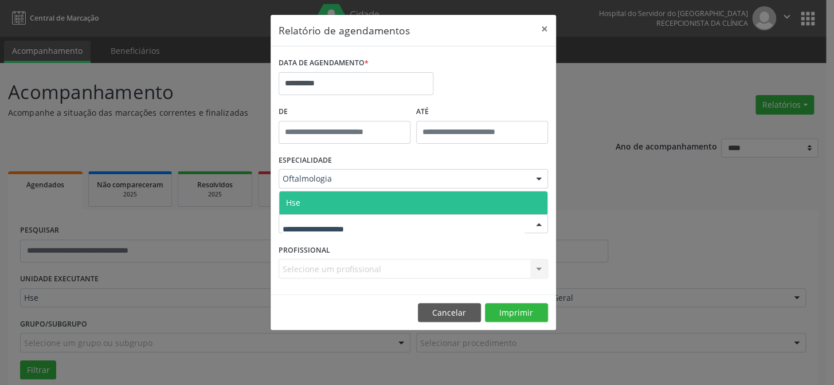
click at [382, 202] on span "Hse" at bounding box center [413, 202] width 268 height 23
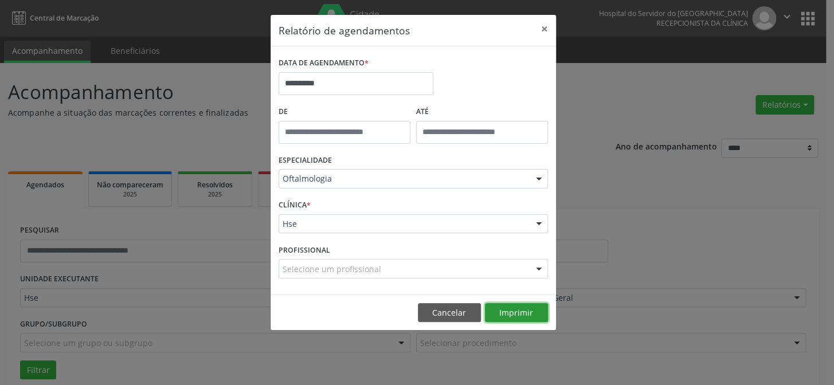
click at [525, 316] on button "Imprimir" at bounding box center [516, 312] width 63 height 19
click at [538, 29] on button "×" at bounding box center [544, 29] width 23 height 28
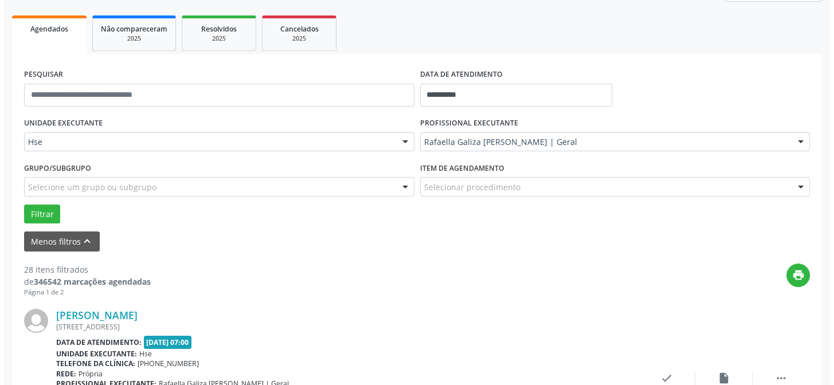
scroll to position [208, 0]
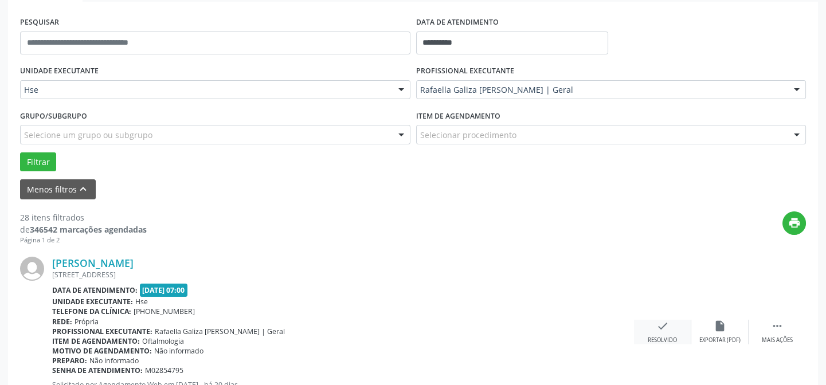
click at [652, 337] on div "Resolvido" at bounding box center [662, 341] width 29 height 8
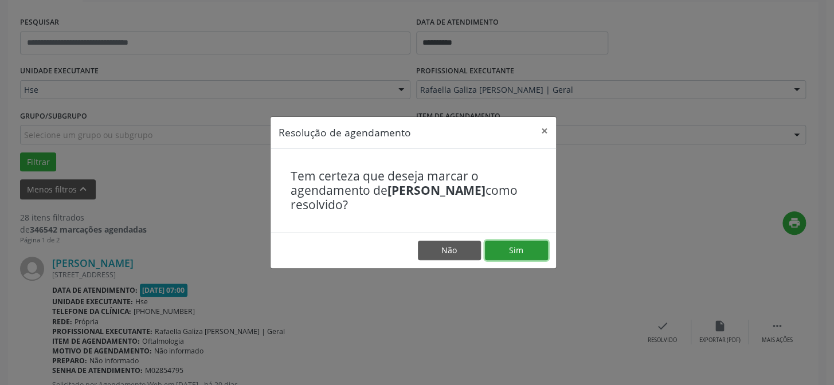
click at [500, 257] on button "Sim" at bounding box center [516, 250] width 63 height 19
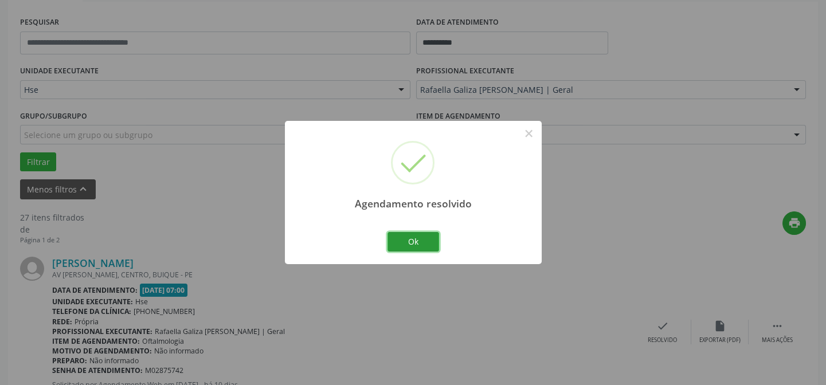
click at [425, 237] on button "Ok" at bounding box center [414, 241] width 52 height 19
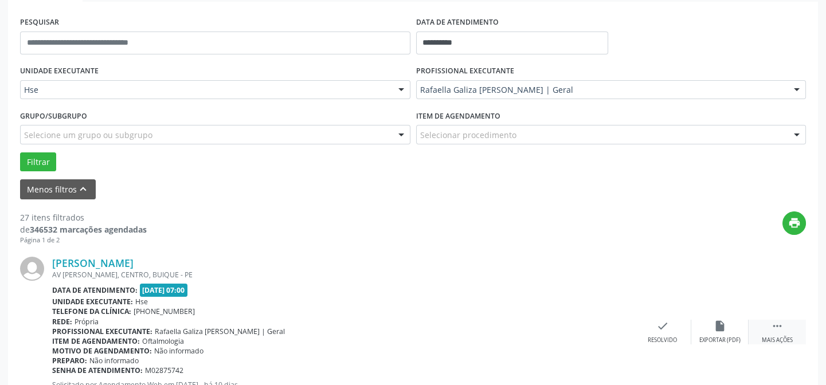
click at [774, 337] on div "Mais ações" at bounding box center [777, 341] width 31 height 8
click at [738, 334] on div "alarm_off Não compareceu" at bounding box center [719, 332] width 57 height 25
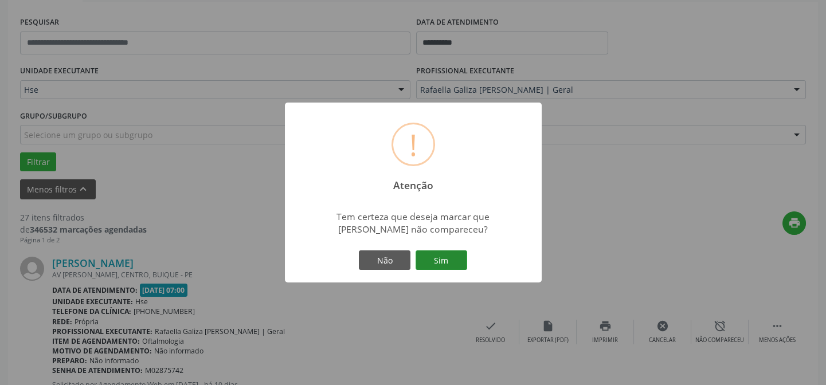
click at [450, 254] on button "Sim" at bounding box center [442, 260] width 52 height 19
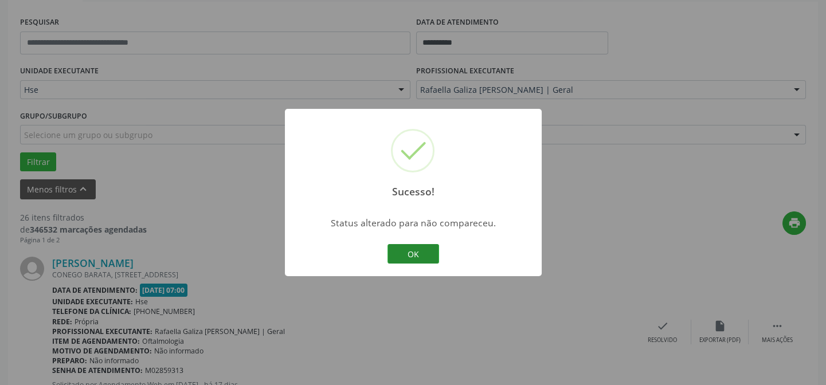
click at [413, 258] on button "OK" at bounding box center [414, 253] width 52 height 19
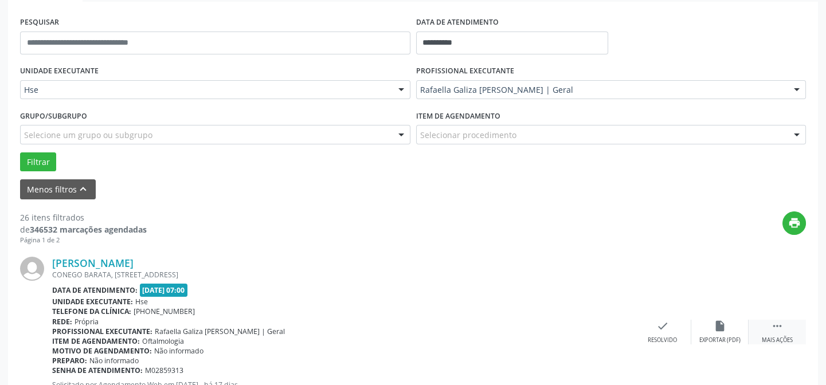
click at [768, 323] on div " Mais ações" at bounding box center [777, 332] width 57 height 25
click at [740, 324] on div "alarm_off Não compareceu" at bounding box center [719, 332] width 57 height 25
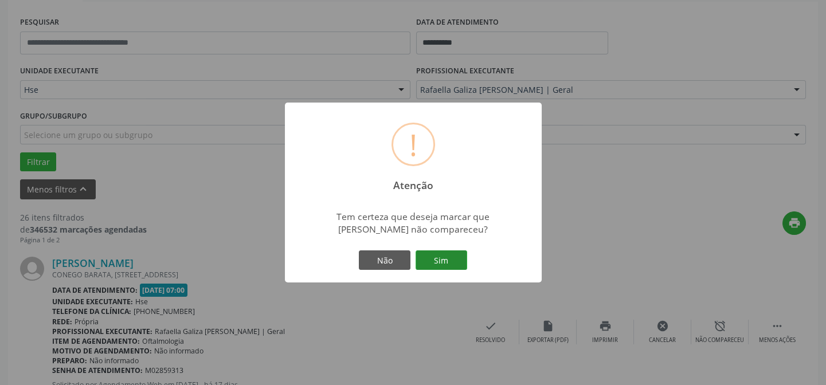
click at [464, 262] on button "Sim" at bounding box center [442, 260] width 52 height 19
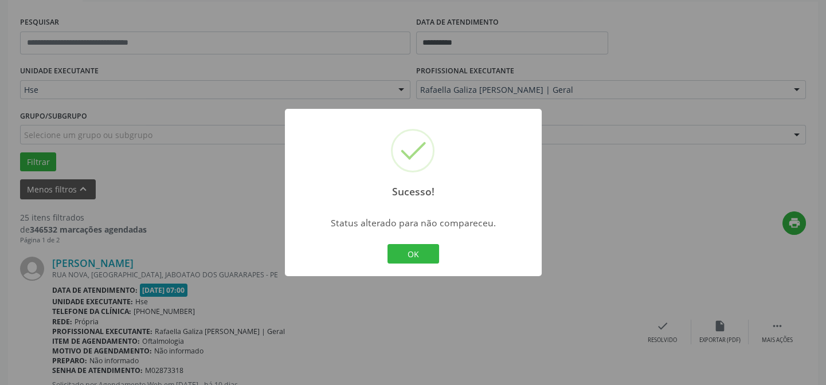
drag, startPoint x: 409, startPoint y: 246, endPoint x: 408, endPoint y: 236, distance: 9.8
click at [409, 241] on div "Sucesso! × Status alterado para não compareceu. OK Cancel" at bounding box center [413, 192] width 257 height 167
click at [406, 246] on button "OK" at bounding box center [414, 253] width 52 height 19
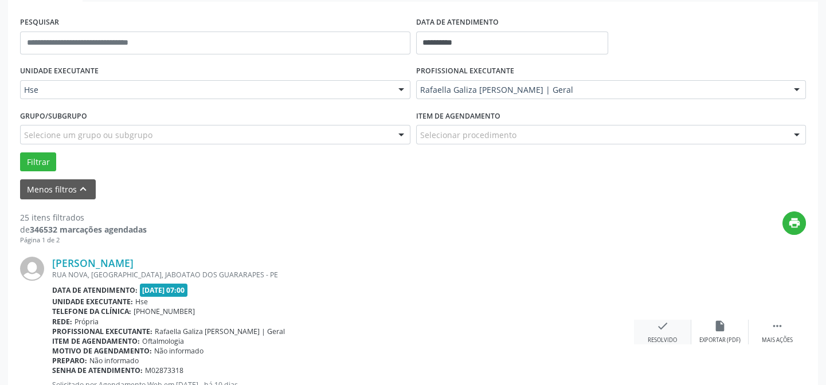
click at [668, 323] on icon "check" at bounding box center [662, 326] width 13 height 13
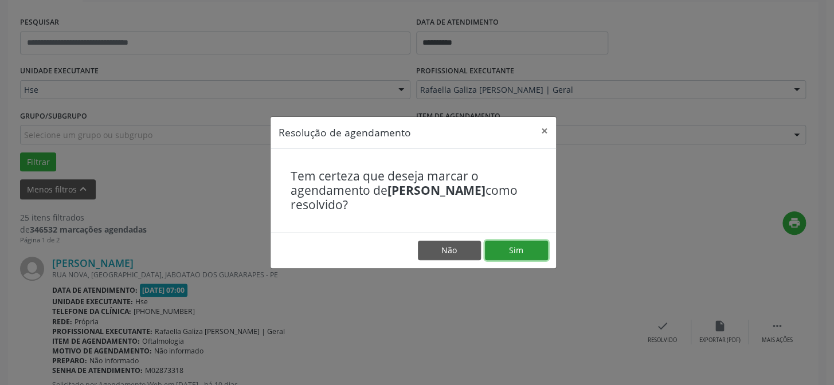
click at [524, 252] on button "Sim" at bounding box center [516, 250] width 63 height 19
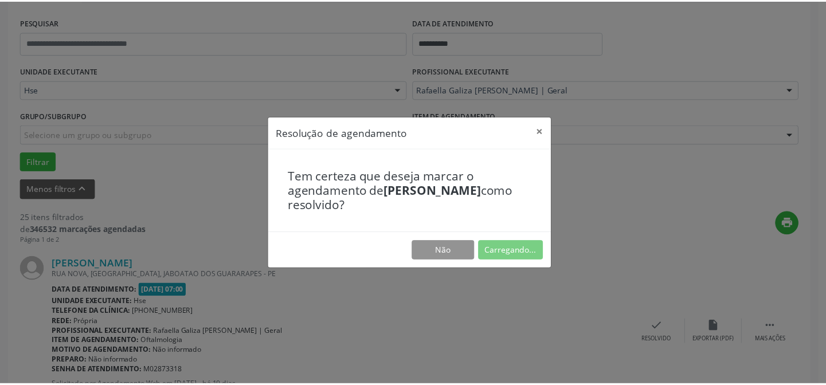
scroll to position [103, 0]
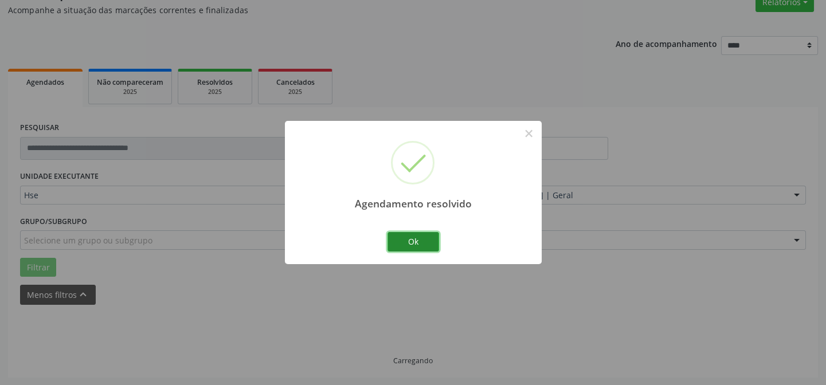
click at [420, 245] on button "Ok" at bounding box center [414, 241] width 52 height 19
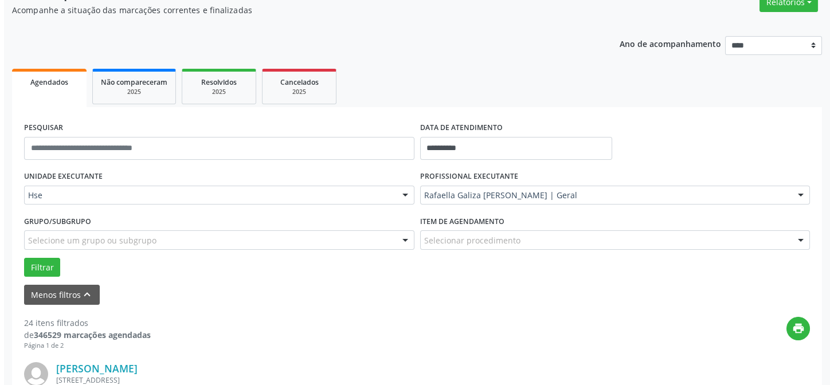
scroll to position [155, 0]
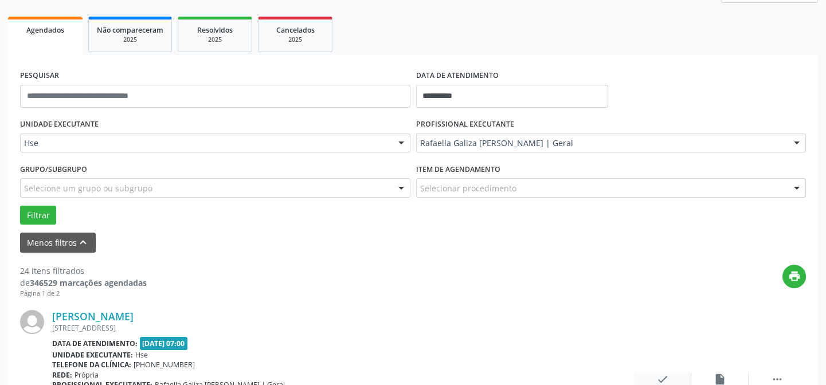
click at [670, 376] on div "check Resolvido" at bounding box center [662, 385] width 57 height 25
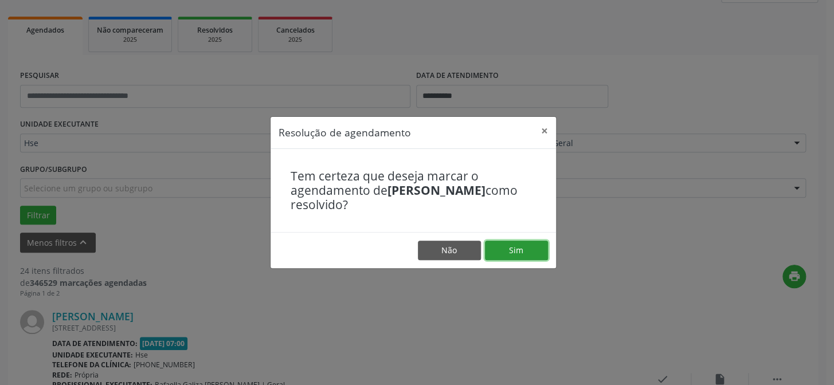
click at [522, 257] on button "Sim" at bounding box center [516, 250] width 63 height 19
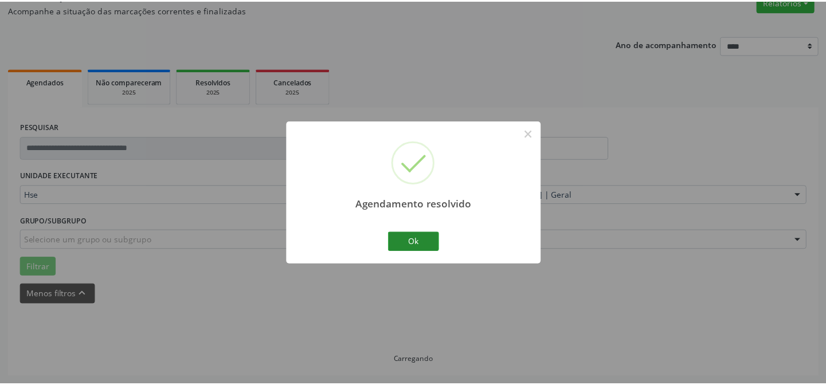
scroll to position [103, 0]
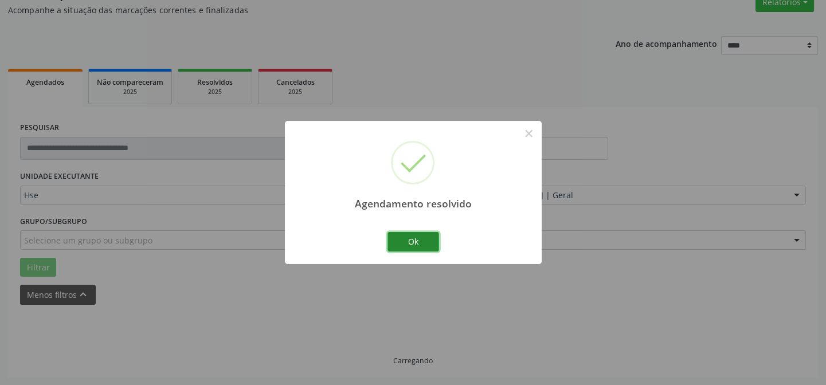
click at [411, 247] on button "Ok" at bounding box center [414, 241] width 52 height 19
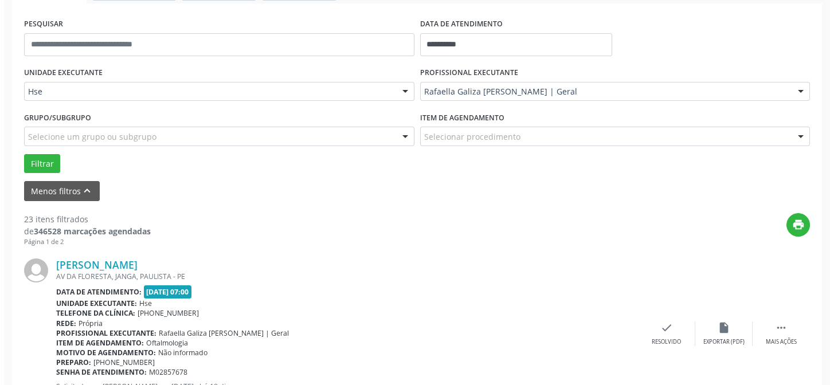
scroll to position [259, 0]
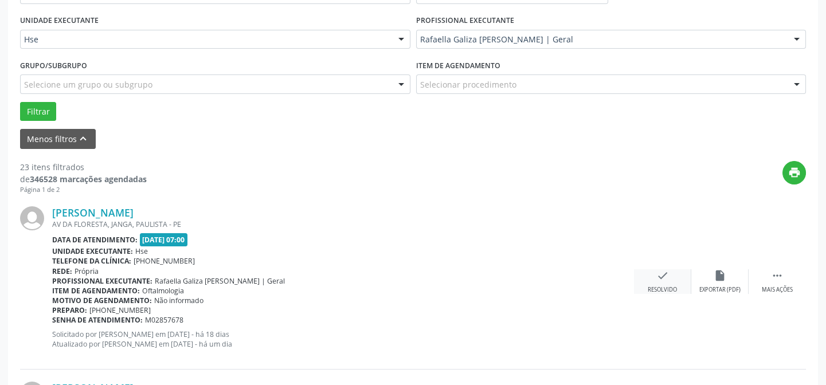
click at [660, 290] on div "Resolvido" at bounding box center [662, 290] width 29 height 8
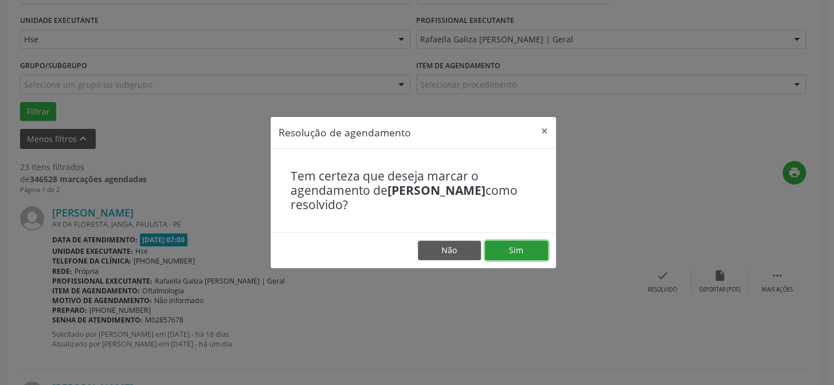
click at [535, 252] on button "Sim" at bounding box center [516, 250] width 63 height 19
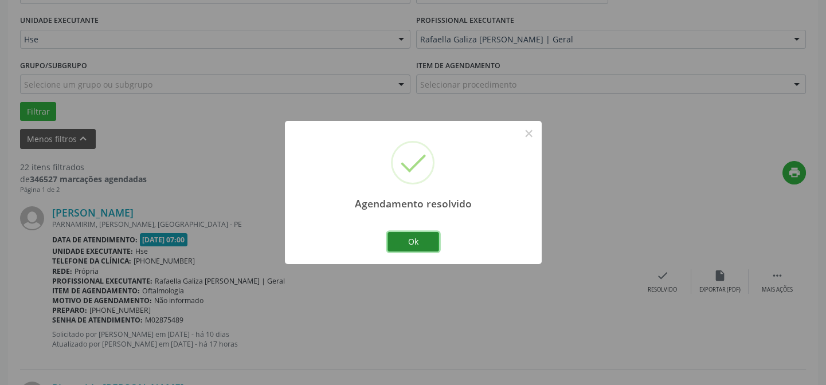
click at [424, 245] on button "Ok" at bounding box center [414, 241] width 52 height 19
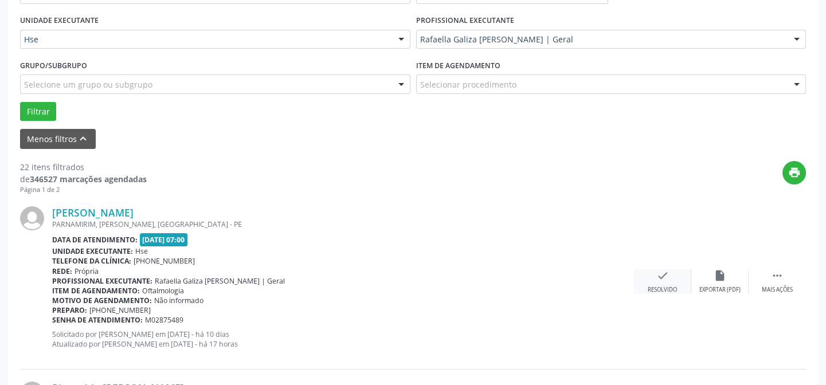
click at [675, 287] on div "Resolvido" at bounding box center [662, 290] width 29 height 8
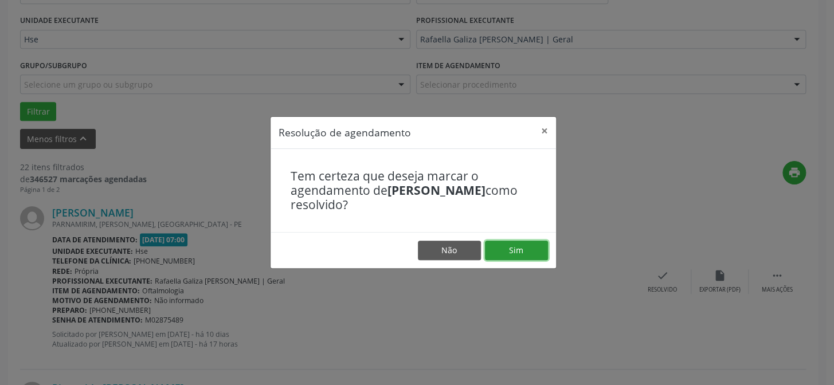
click at [530, 256] on button "Sim" at bounding box center [516, 250] width 63 height 19
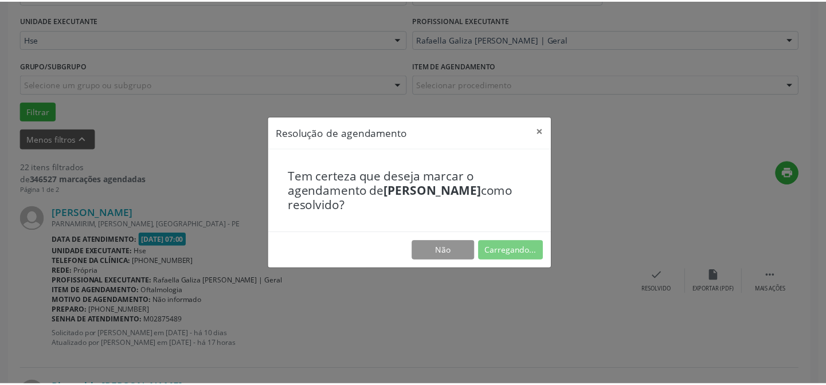
scroll to position [103, 0]
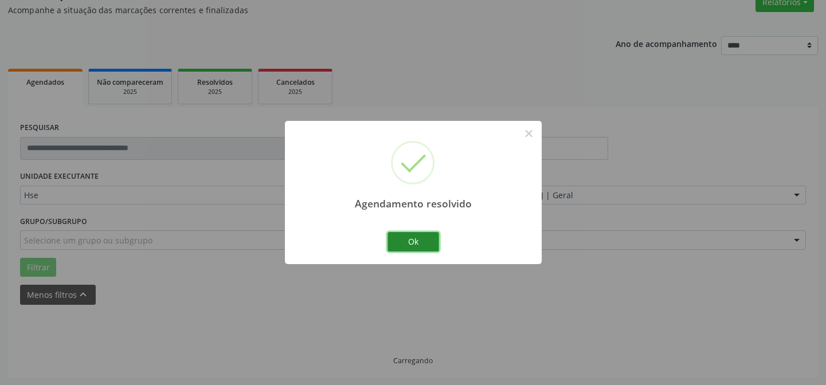
click at [417, 244] on button "Ok" at bounding box center [414, 241] width 52 height 19
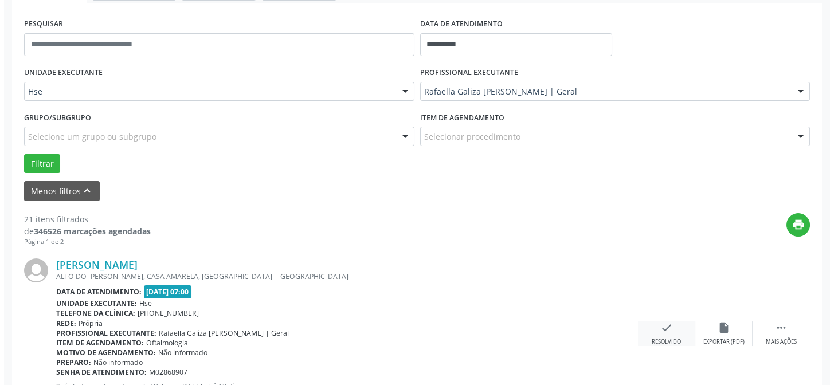
scroll to position [259, 0]
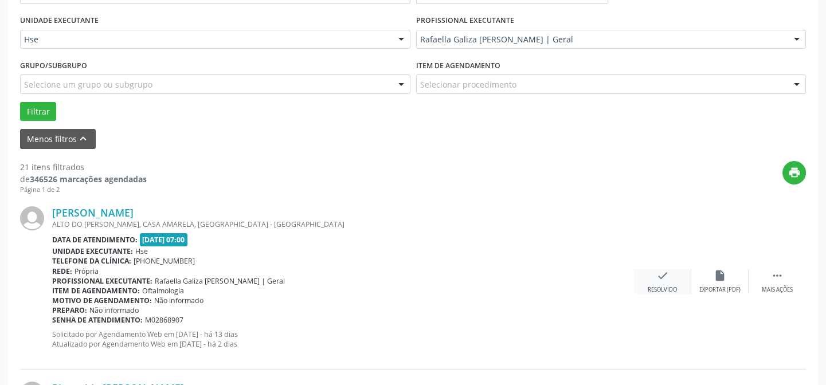
click at [663, 286] on div "Resolvido" at bounding box center [662, 290] width 29 height 8
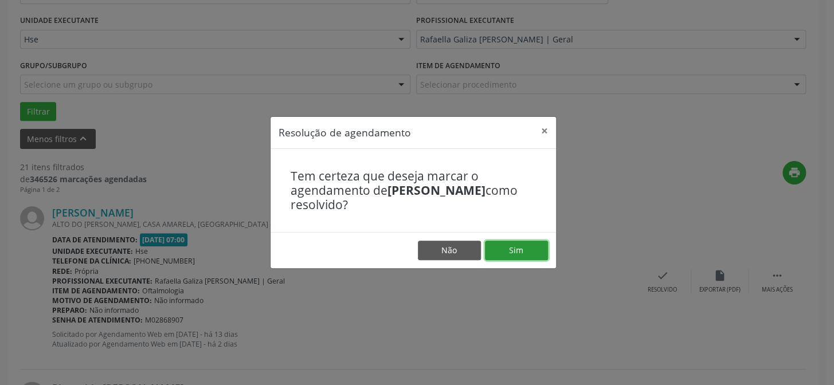
click at [510, 250] on button "Sim" at bounding box center [516, 250] width 63 height 19
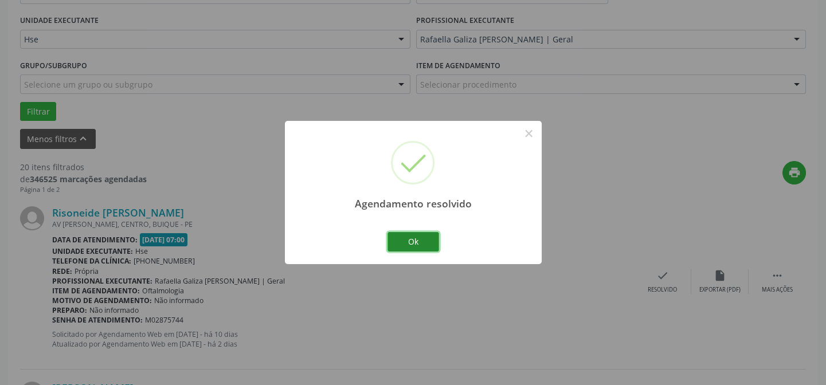
click at [426, 241] on button "Ok" at bounding box center [414, 241] width 52 height 19
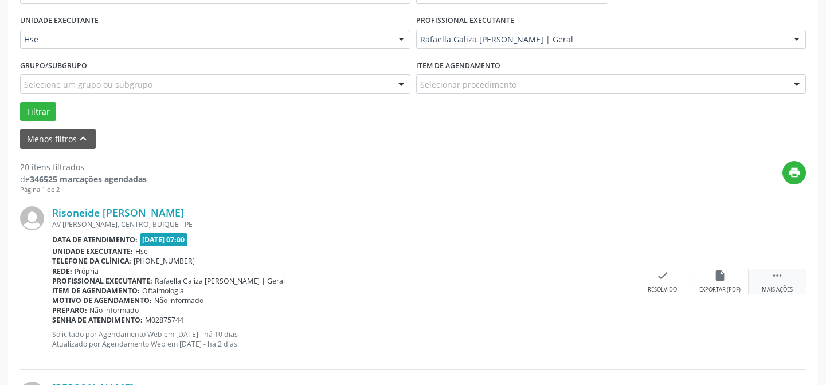
click at [780, 286] on div "Mais ações" at bounding box center [777, 290] width 31 height 8
click at [721, 279] on icon "alarm_off" at bounding box center [720, 275] width 13 height 13
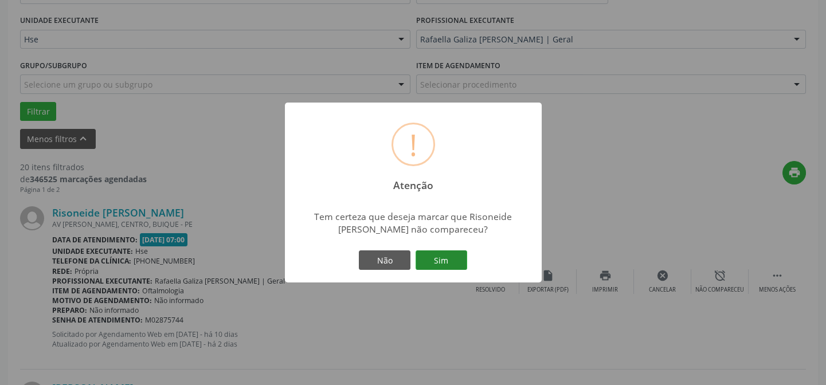
click at [439, 257] on button "Sim" at bounding box center [442, 260] width 52 height 19
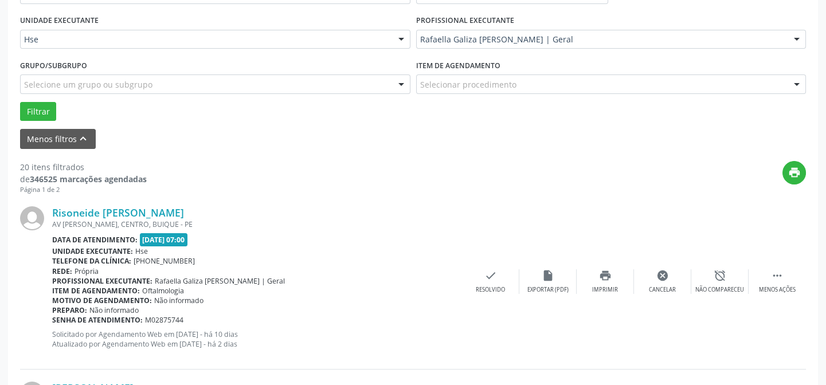
scroll to position [115, 0]
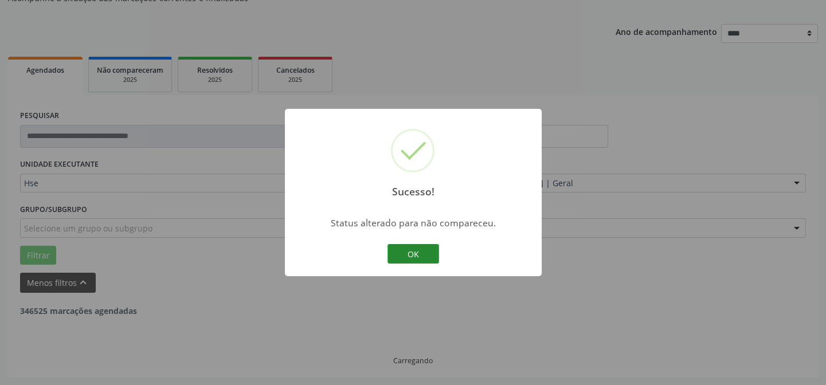
click at [425, 254] on button "OK" at bounding box center [414, 253] width 52 height 19
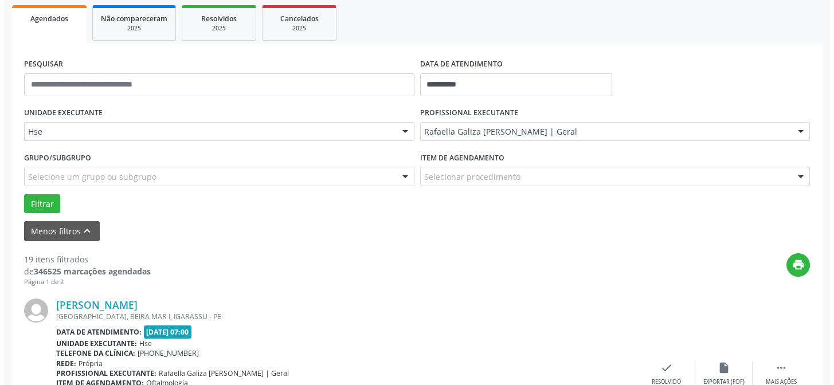
scroll to position [271, 0]
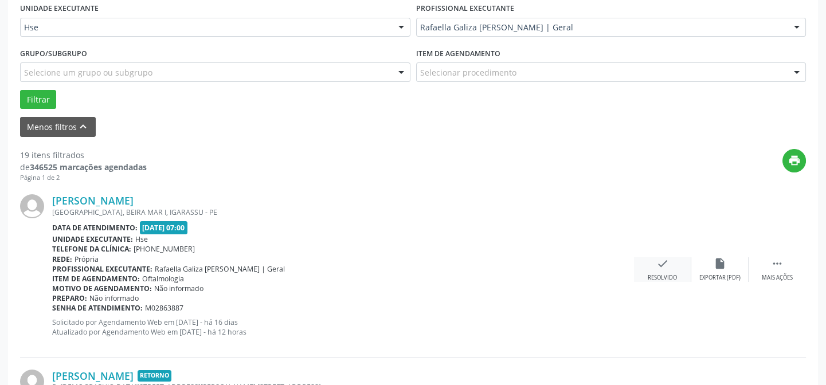
click at [662, 257] on icon "check" at bounding box center [662, 263] width 13 height 13
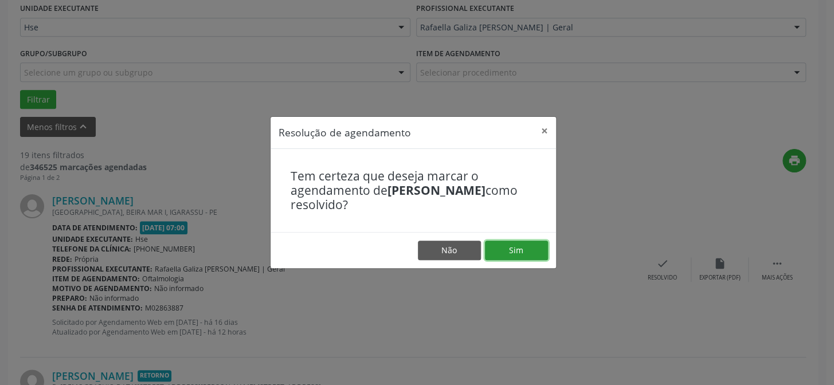
click at [534, 244] on button "Sim" at bounding box center [516, 250] width 63 height 19
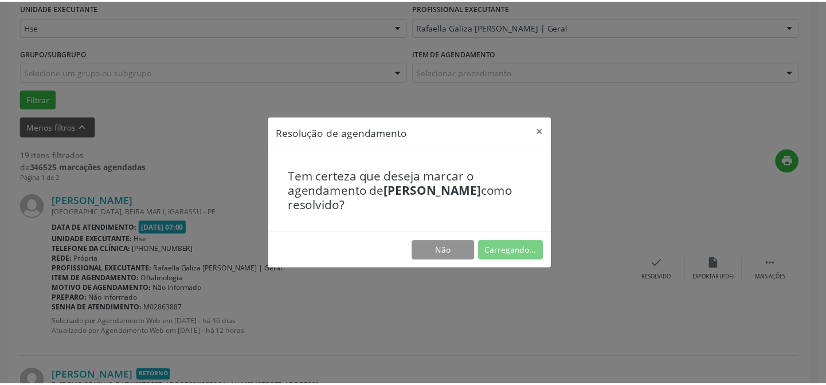
scroll to position [103, 0]
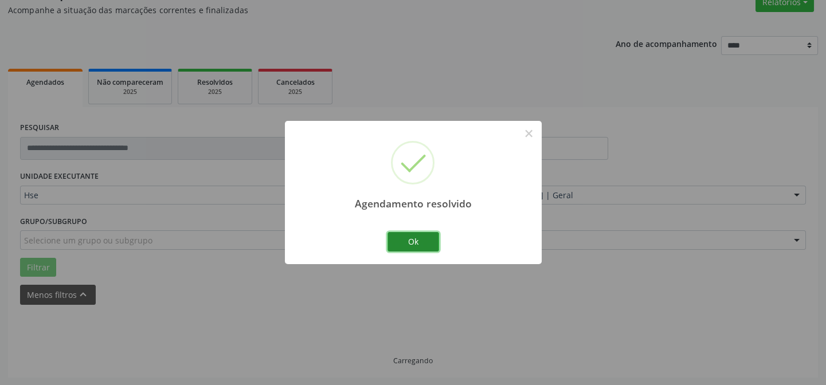
click at [414, 245] on button "Ok" at bounding box center [414, 241] width 52 height 19
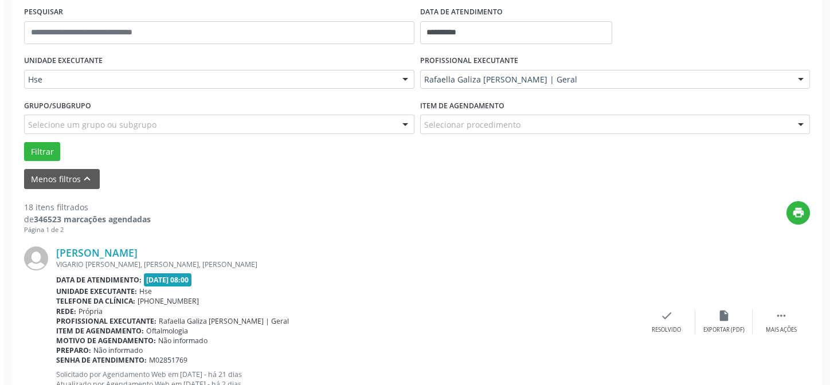
scroll to position [271, 0]
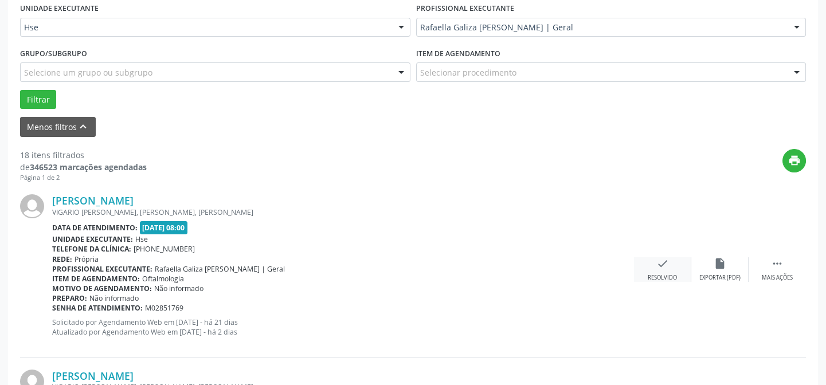
click at [659, 263] on icon "check" at bounding box center [662, 263] width 13 height 13
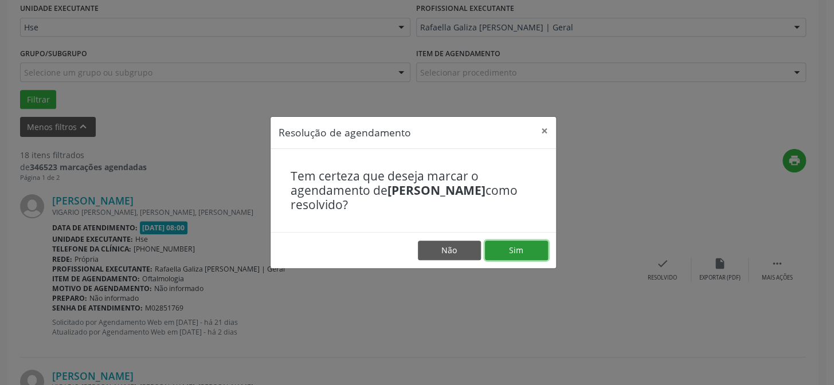
click at [521, 248] on button "Sim" at bounding box center [516, 250] width 63 height 19
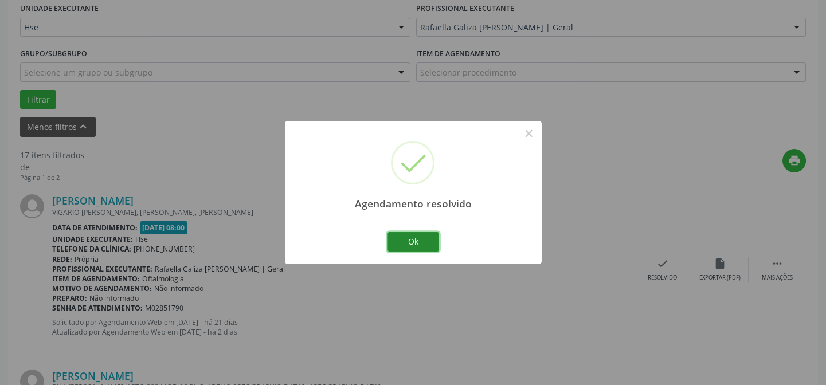
click at [414, 242] on button "Ok" at bounding box center [414, 241] width 52 height 19
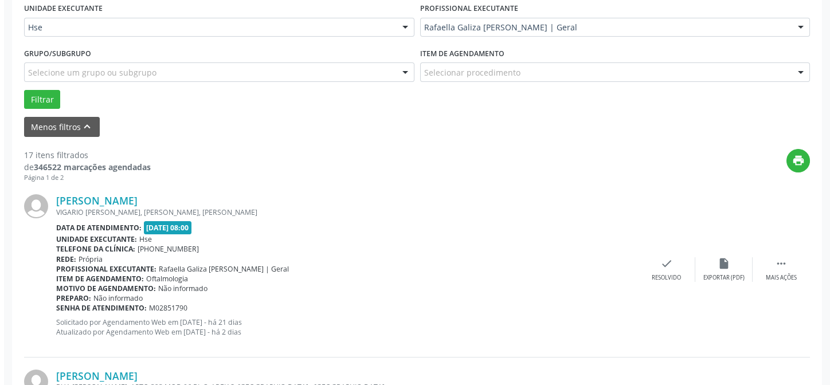
scroll to position [323, 0]
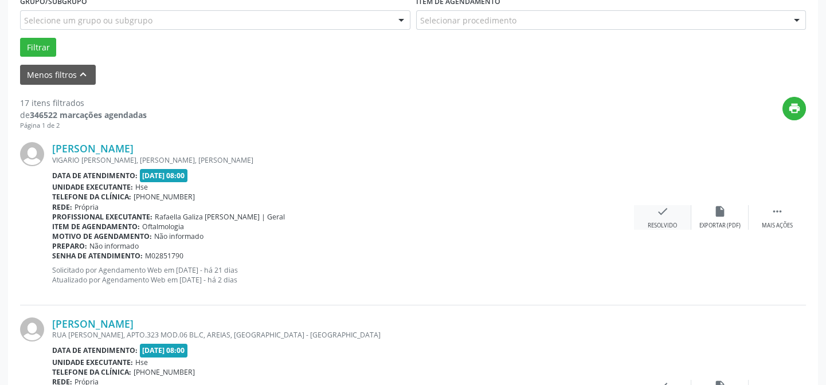
click at [671, 212] on div "check Resolvido" at bounding box center [662, 217] width 57 height 25
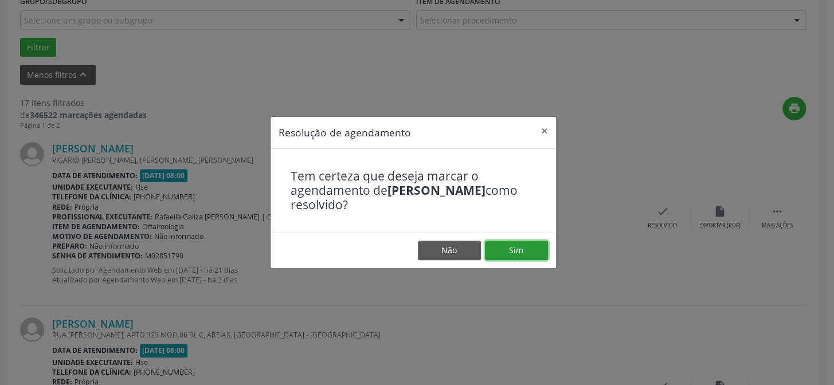
click at [504, 244] on button "Sim" at bounding box center [516, 250] width 63 height 19
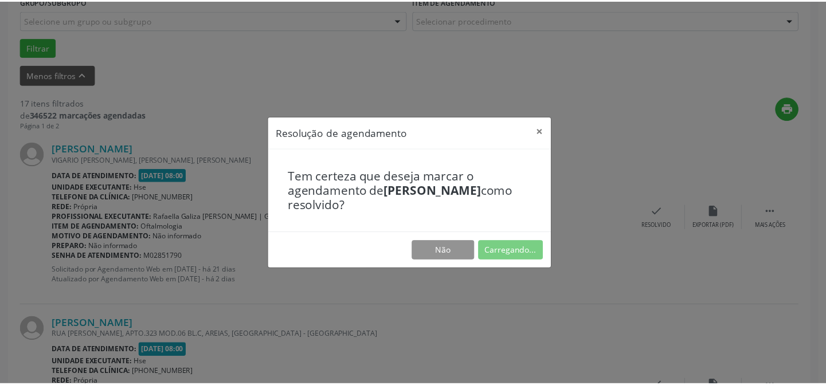
scroll to position [103, 0]
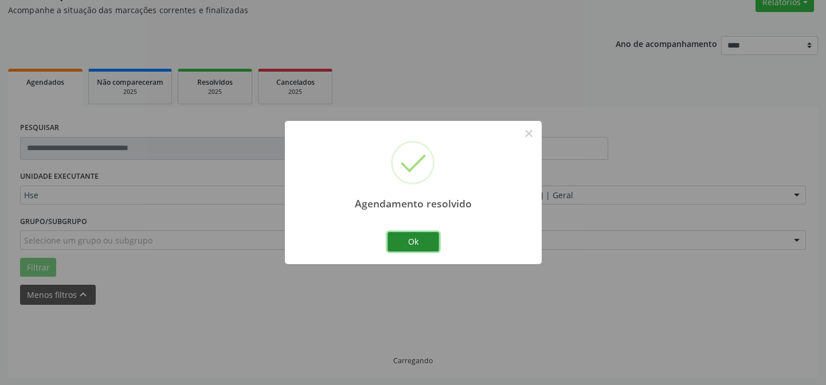
click at [415, 237] on button "Ok" at bounding box center [414, 241] width 52 height 19
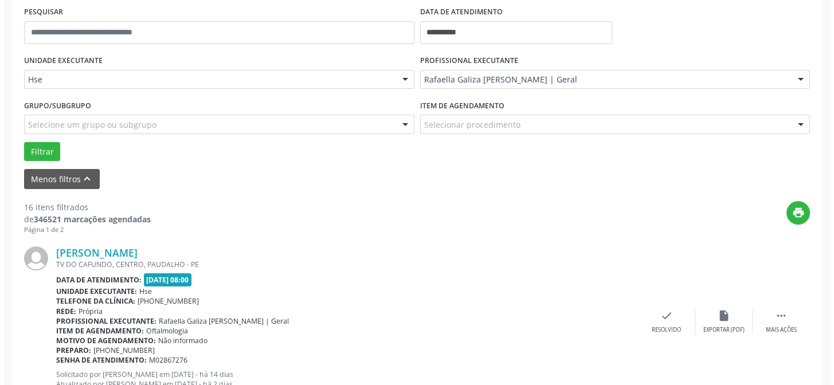
scroll to position [271, 0]
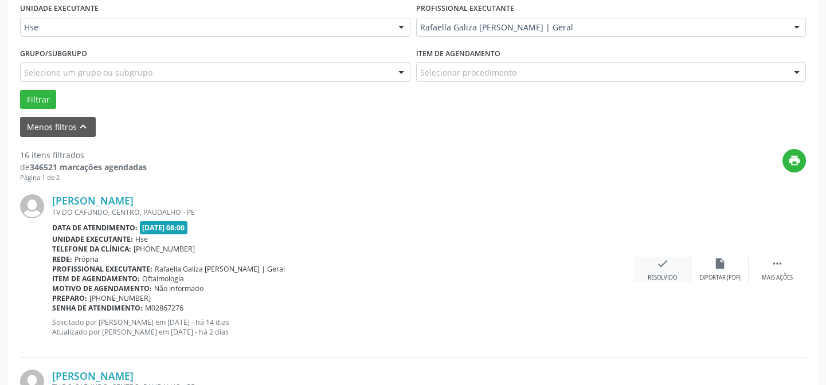
click at [666, 264] on icon "check" at bounding box center [662, 263] width 13 height 13
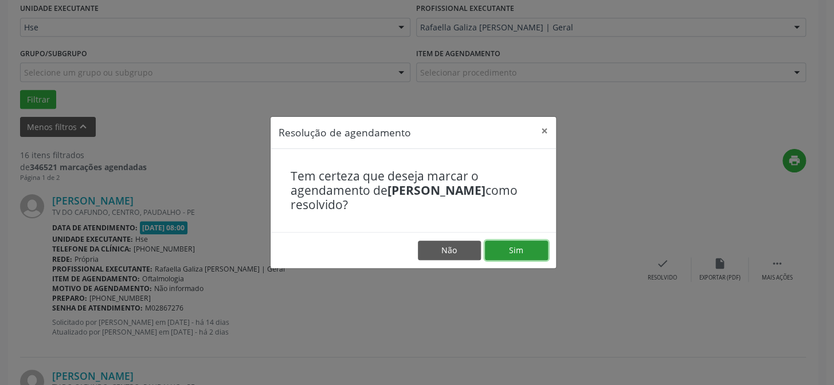
click at [538, 252] on button "Sim" at bounding box center [516, 250] width 63 height 19
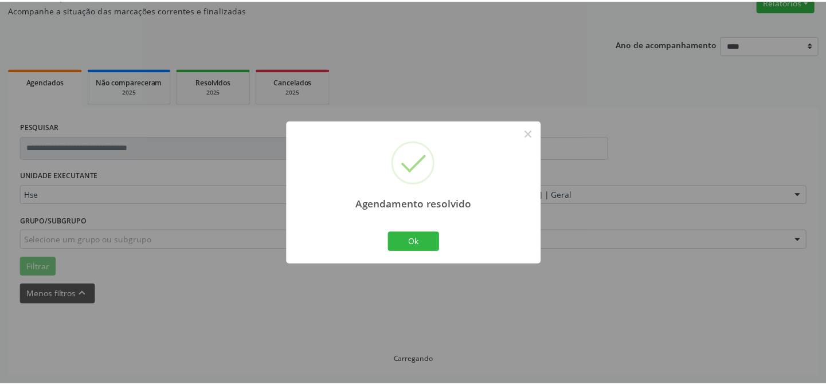
scroll to position [103, 0]
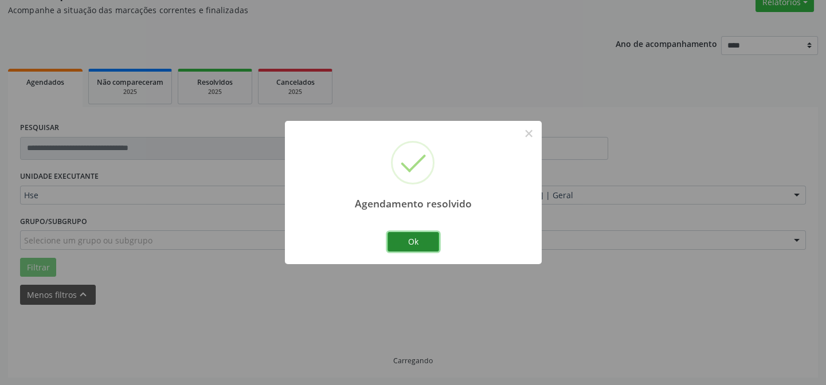
click at [429, 241] on button "Ok" at bounding box center [414, 241] width 52 height 19
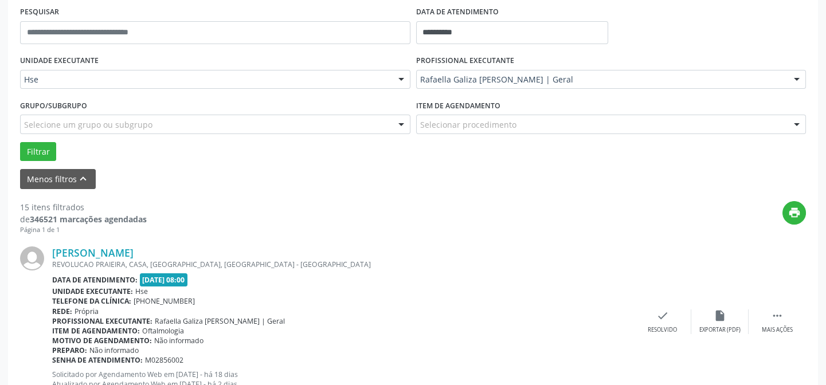
scroll to position [271, 0]
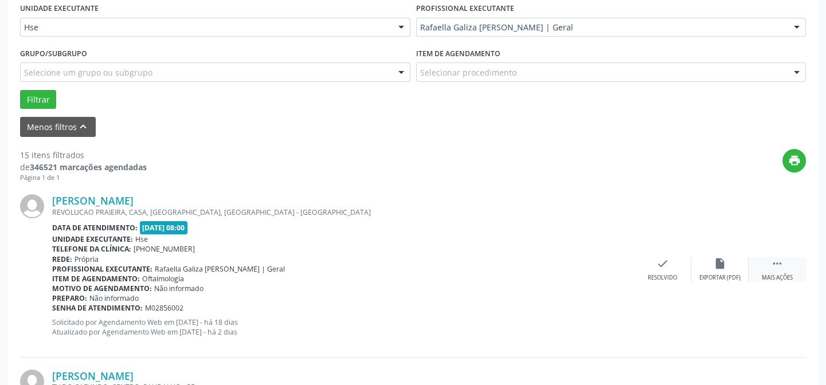
click at [792, 275] on div "Mais ações" at bounding box center [777, 278] width 31 height 8
click at [721, 280] on div "Não compareceu" at bounding box center [719, 278] width 49 height 8
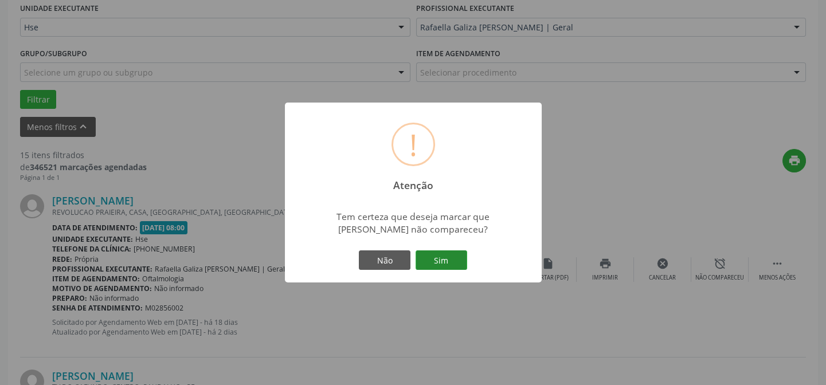
click at [441, 257] on button "Sim" at bounding box center [442, 260] width 52 height 19
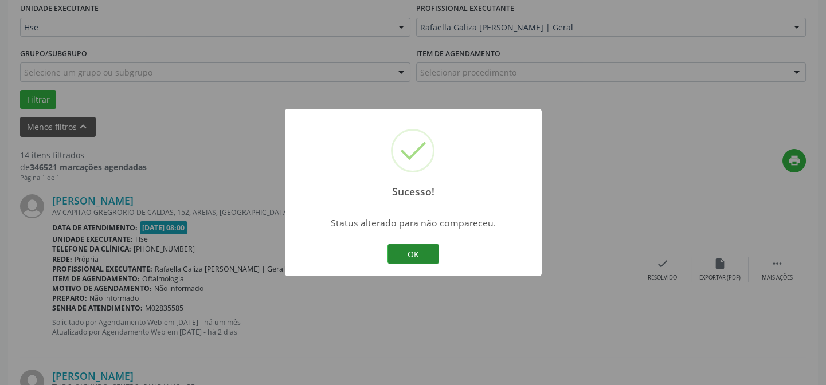
click at [408, 248] on button "OK" at bounding box center [414, 253] width 52 height 19
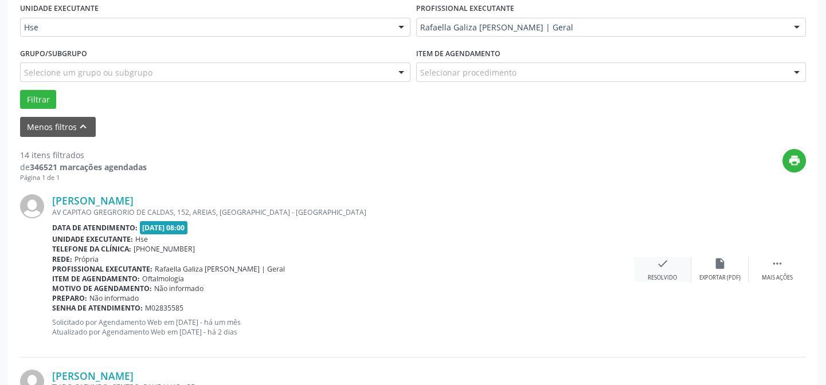
click at [658, 269] on div "check Resolvido" at bounding box center [662, 269] width 57 height 25
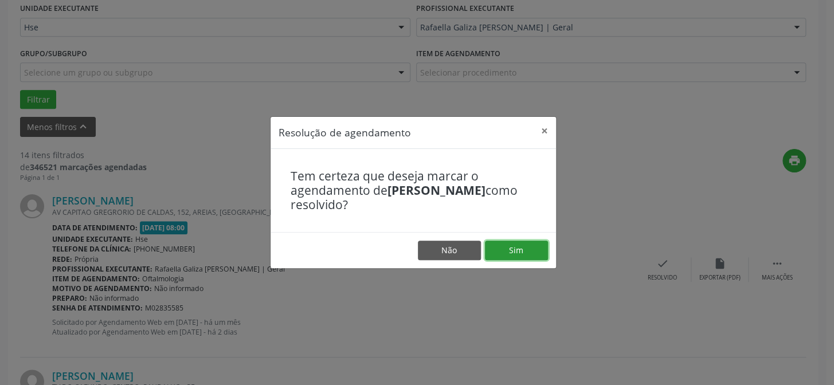
click at [522, 247] on button "Sim" at bounding box center [516, 250] width 63 height 19
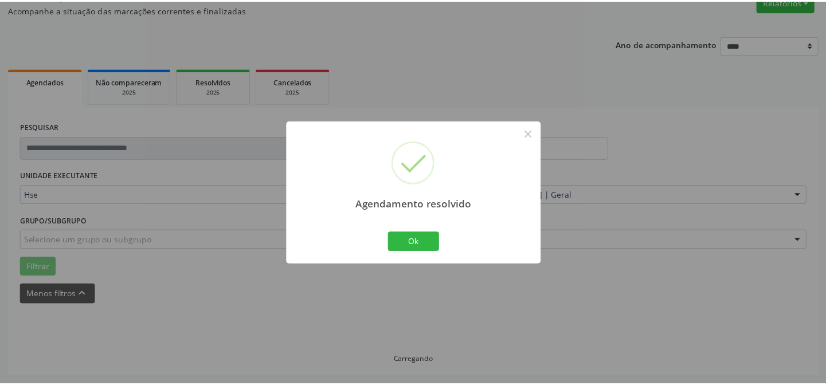
scroll to position [103, 0]
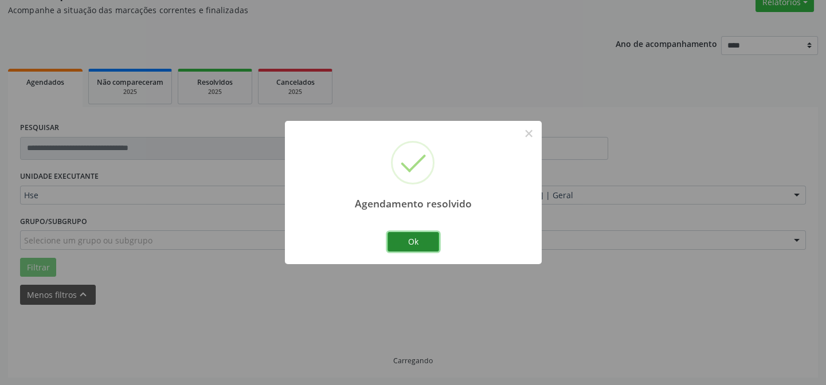
click at [412, 246] on button "Ok" at bounding box center [414, 241] width 52 height 19
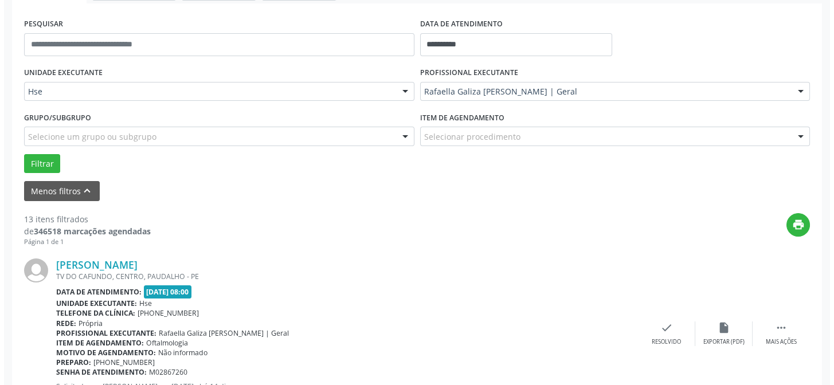
scroll to position [259, 0]
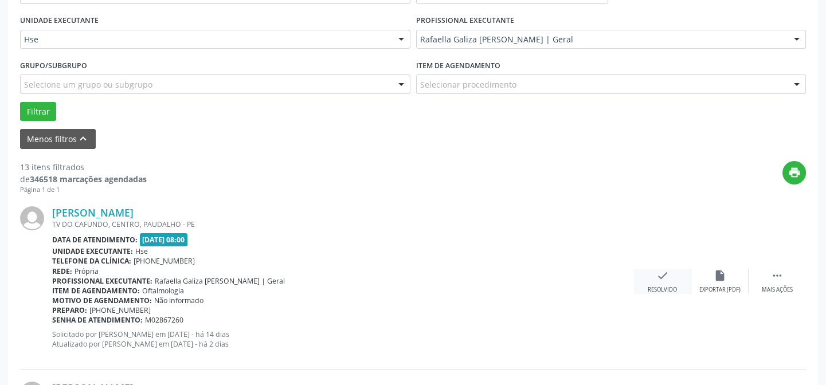
click at [688, 287] on div "check Resolvido" at bounding box center [662, 281] width 57 height 25
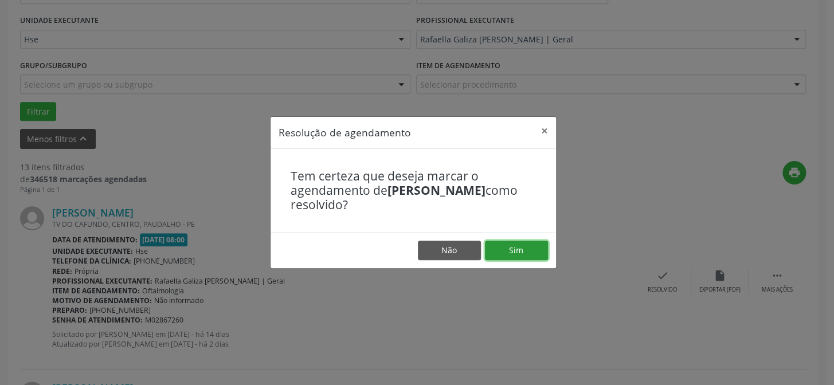
click at [534, 250] on button "Sim" at bounding box center [516, 250] width 63 height 19
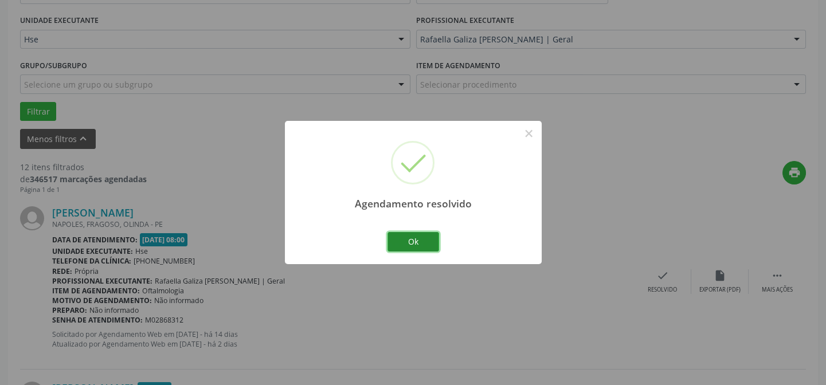
click at [391, 239] on button "Ok" at bounding box center [414, 241] width 52 height 19
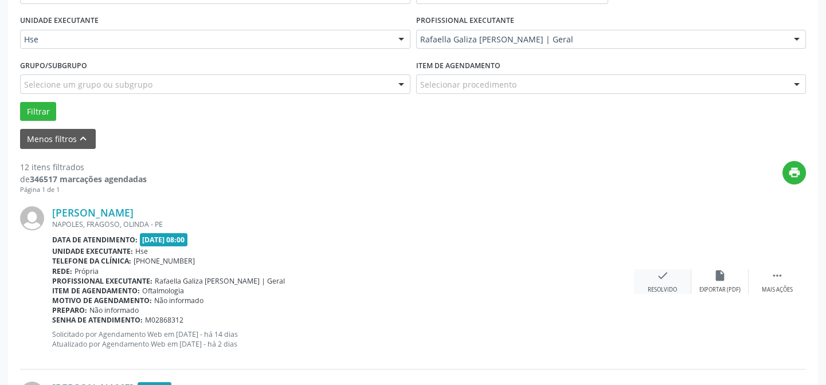
click at [670, 280] on div "check Resolvido" at bounding box center [662, 281] width 57 height 25
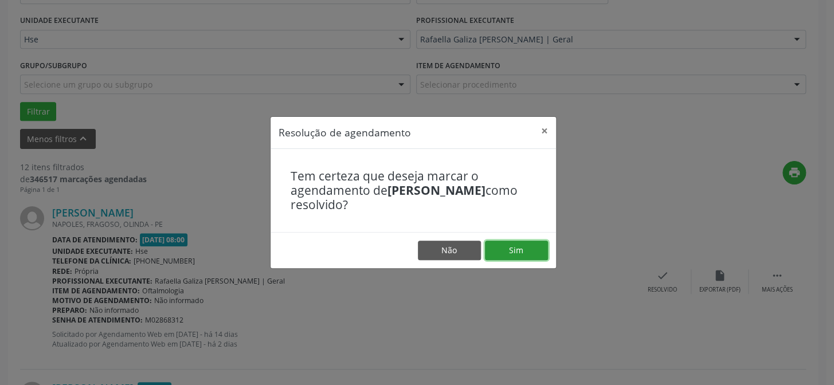
click at [526, 257] on button "Sim" at bounding box center [516, 250] width 63 height 19
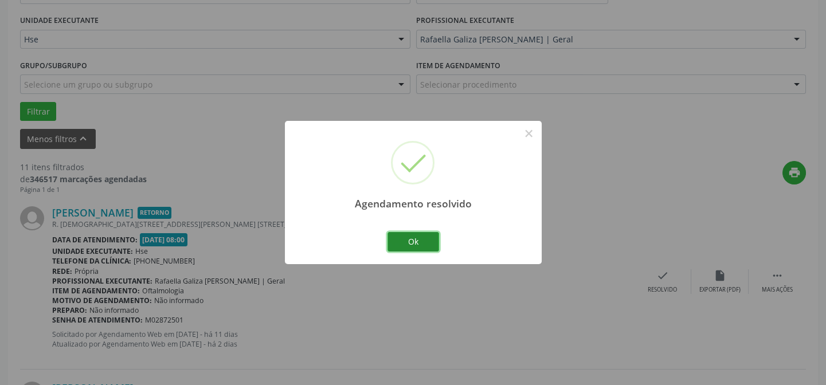
click at [424, 249] on button "Ok" at bounding box center [414, 241] width 52 height 19
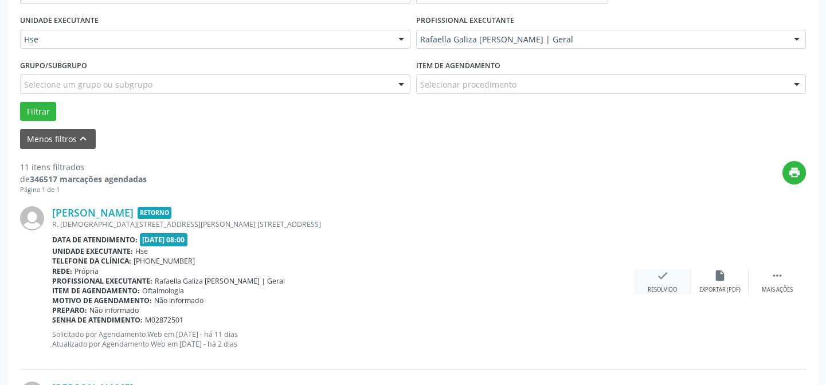
click at [652, 276] on div "check Resolvido" at bounding box center [662, 281] width 57 height 25
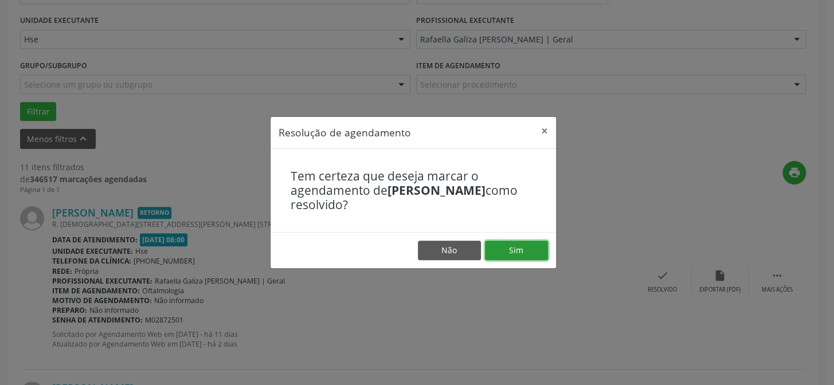
click at [526, 247] on button "Sim" at bounding box center [516, 250] width 63 height 19
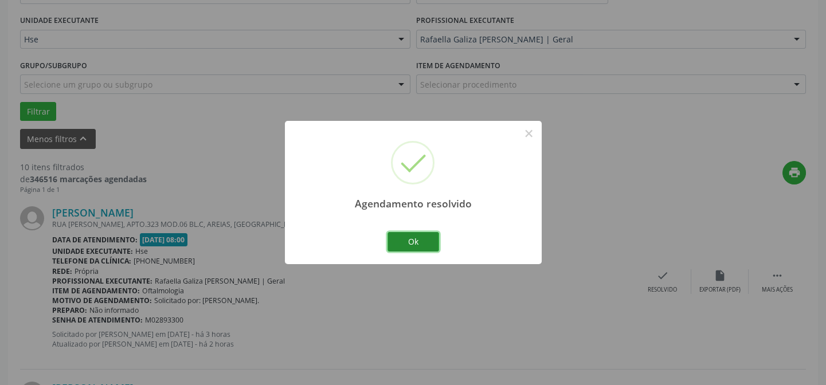
click at [410, 238] on button "Ok" at bounding box center [414, 241] width 52 height 19
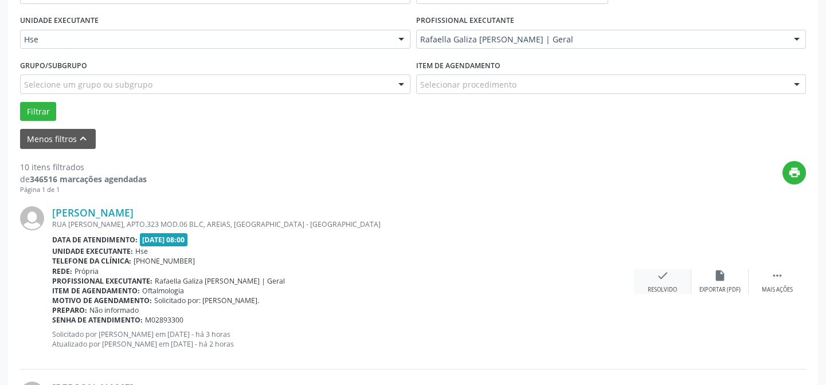
click at [658, 278] on icon "check" at bounding box center [662, 275] width 13 height 13
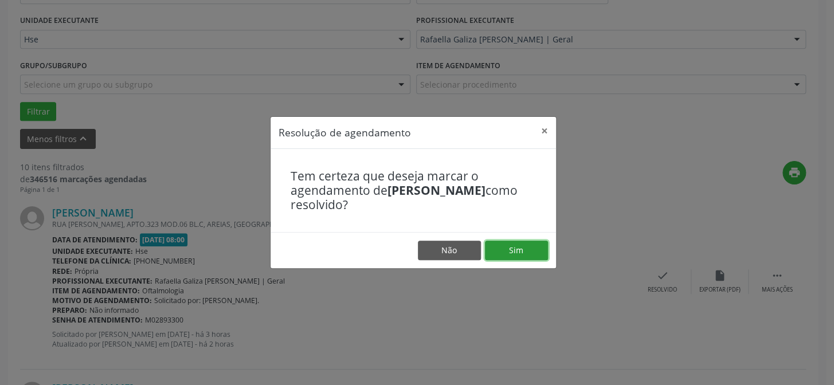
click at [504, 249] on button "Sim" at bounding box center [516, 250] width 63 height 19
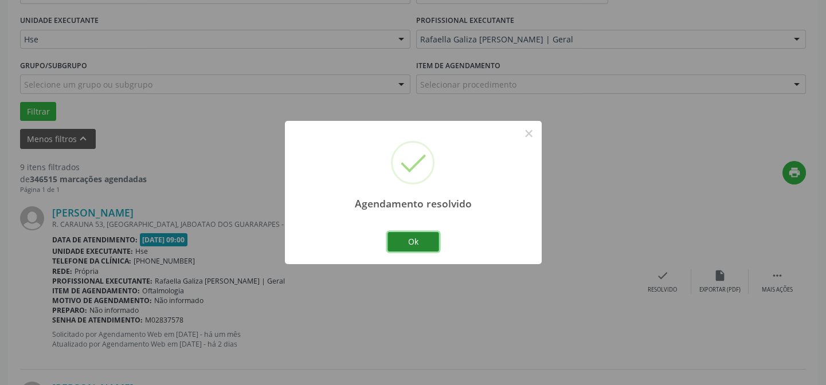
click at [417, 248] on button "Ok" at bounding box center [414, 241] width 52 height 19
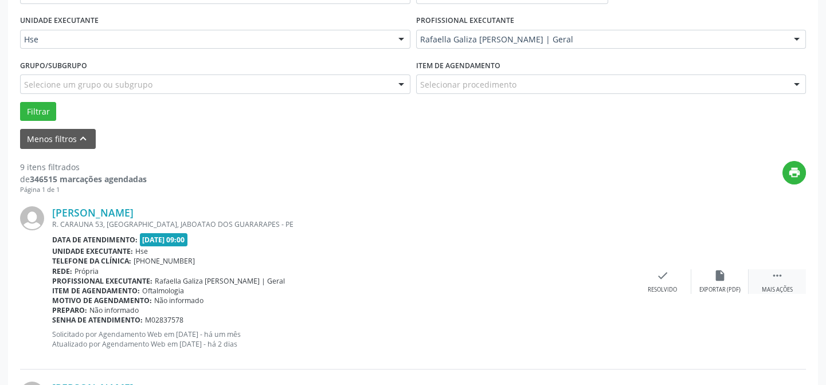
click at [780, 281] on div " Mais ações" at bounding box center [777, 281] width 57 height 25
click at [726, 279] on icon "alarm_off" at bounding box center [720, 275] width 13 height 13
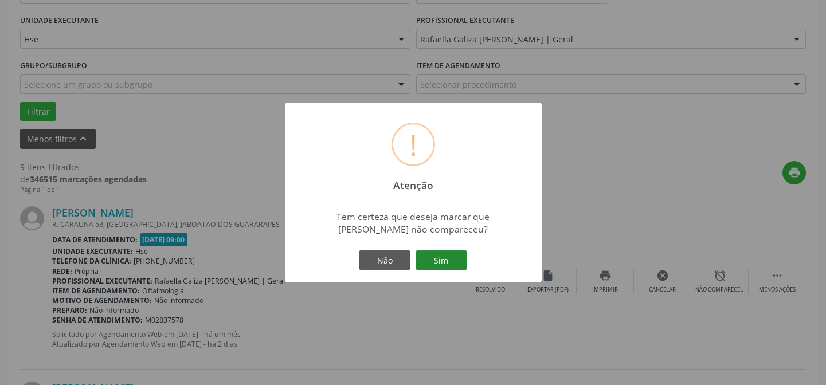
click at [464, 260] on button "Sim" at bounding box center [442, 260] width 52 height 19
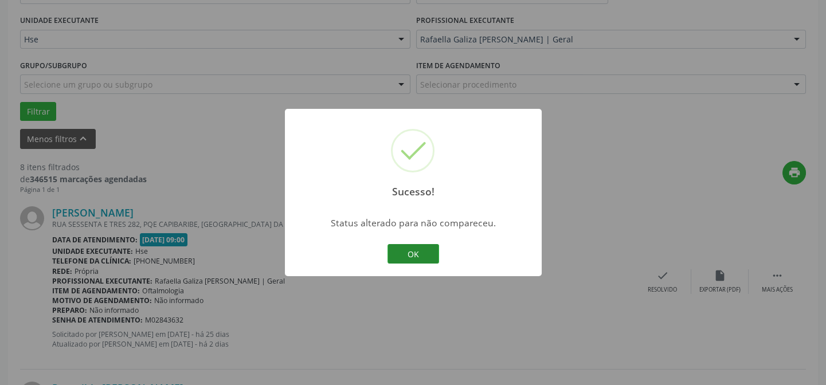
click at [429, 257] on button "OK" at bounding box center [414, 253] width 52 height 19
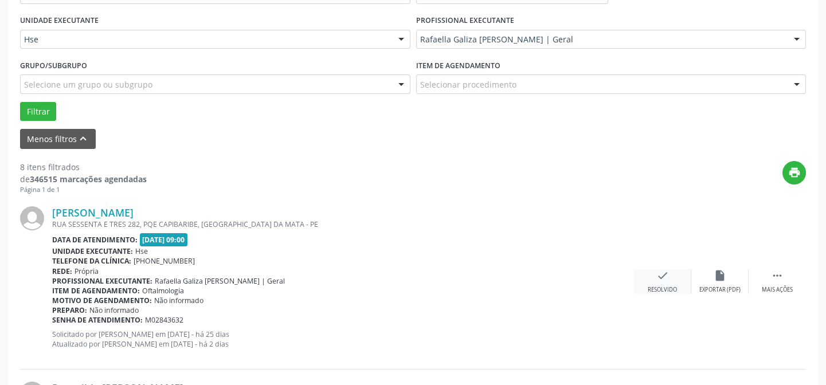
click at [662, 290] on div "Resolvido" at bounding box center [662, 290] width 29 height 8
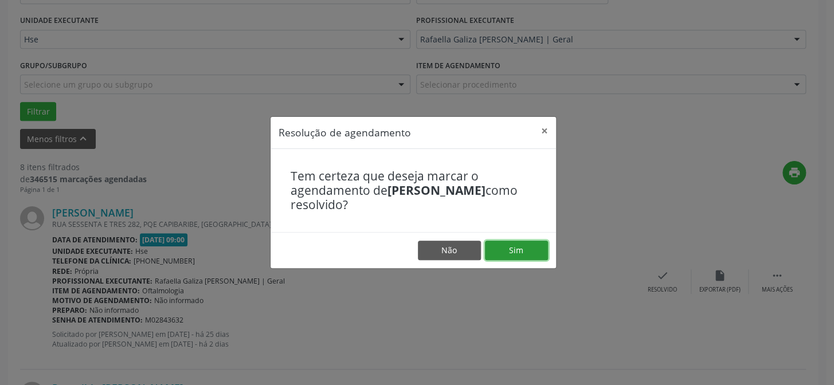
click at [539, 255] on button "Sim" at bounding box center [516, 250] width 63 height 19
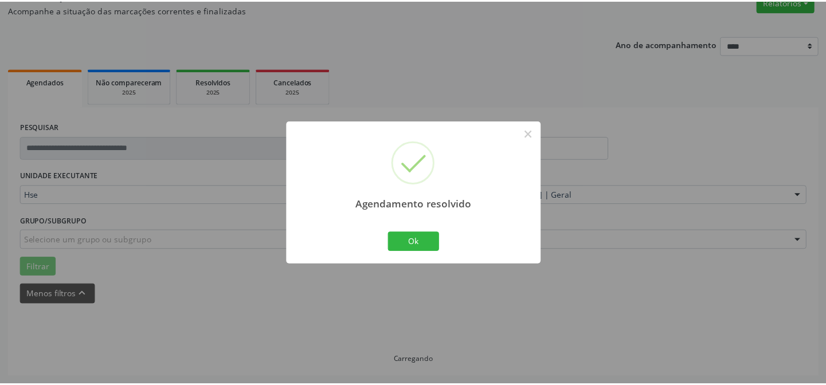
scroll to position [103, 0]
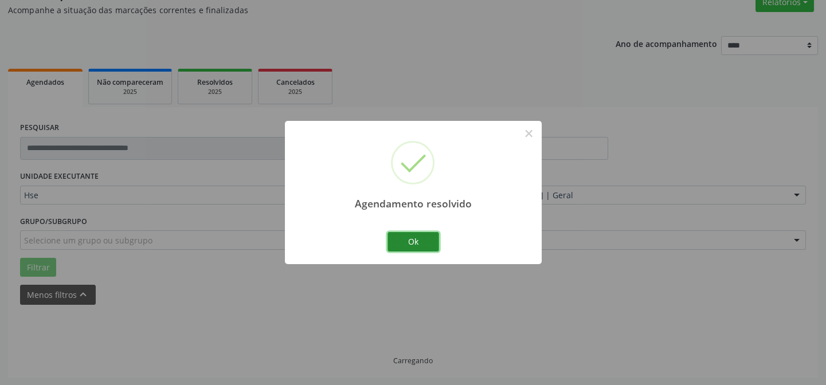
click at [405, 238] on button "Ok" at bounding box center [414, 241] width 52 height 19
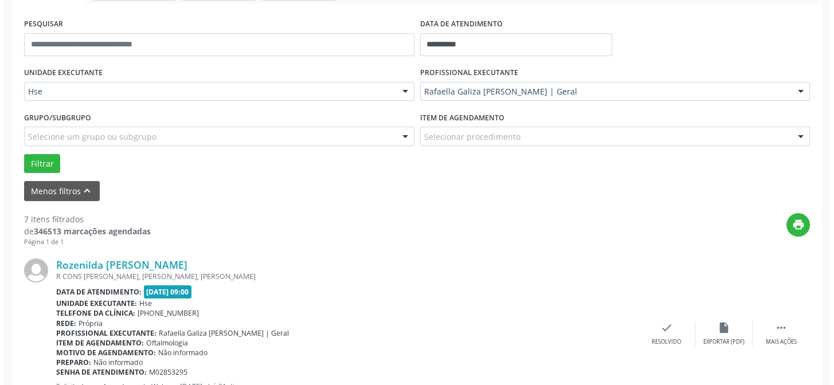
scroll to position [259, 0]
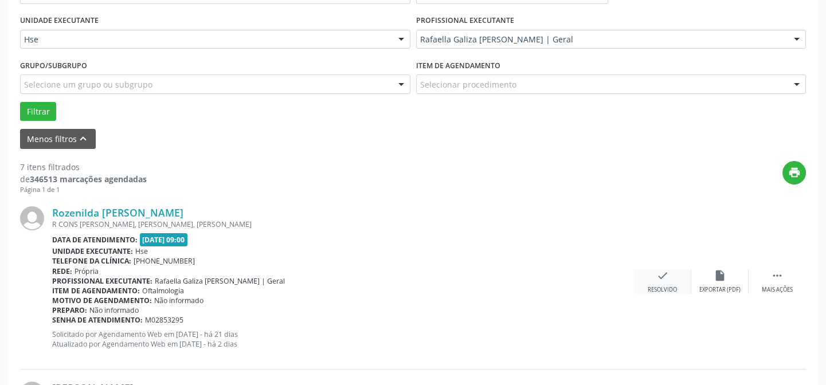
click at [668, 284] on div "check Resolvido" at bounding box center [662, 281] width 57 height 25
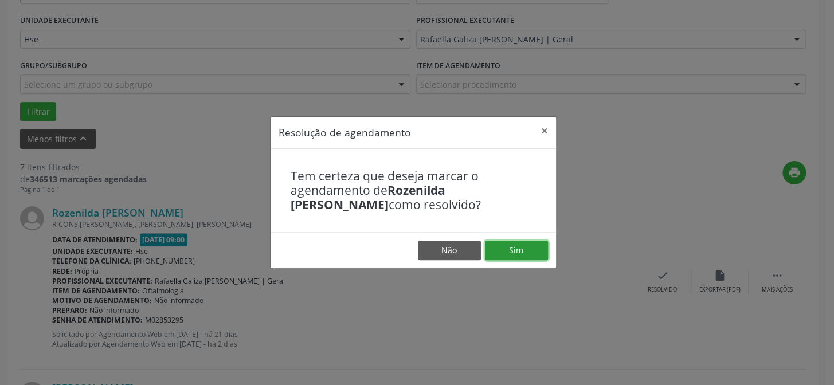
click at [515, 258] on button "Sim" at bounding box center [516, 250] width 63 height 19
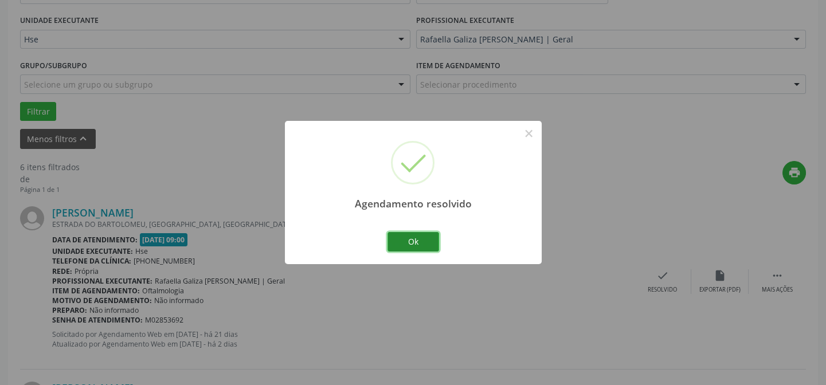
click at [404, 246] on button "Ok" at bounding box center [414, 241] width 52 height 19
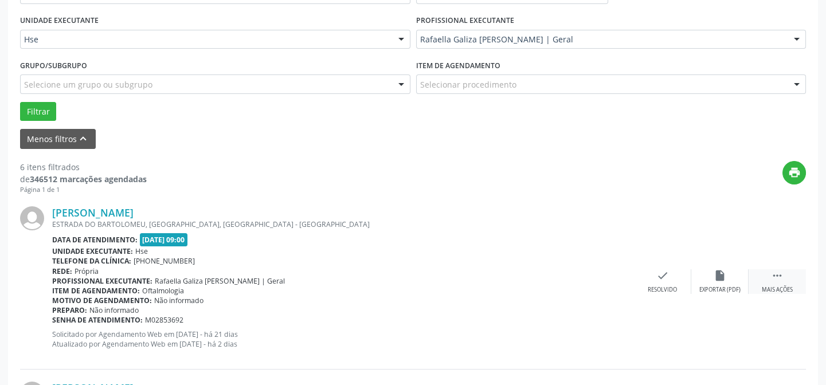
click at [788, 275] on div " Mais ações" at bounding box center [777, 281] width 57 height 25
click at [736, 279] on div "alarm_off Não compareceu" at bounding box center [719, 281] width 57 height 25
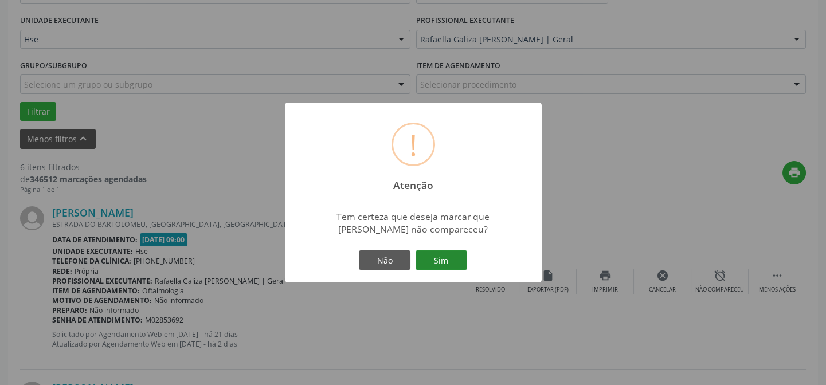
click at [429, 263] on button "Sim" at bounding box center [442, 260] width 52 height 19
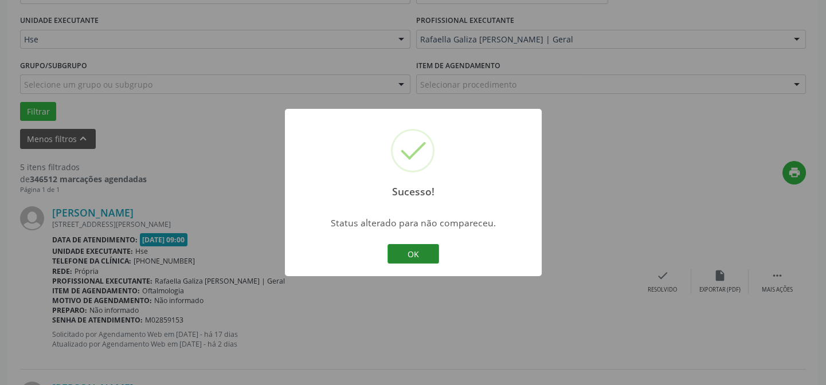
scroll to position [155, 0]
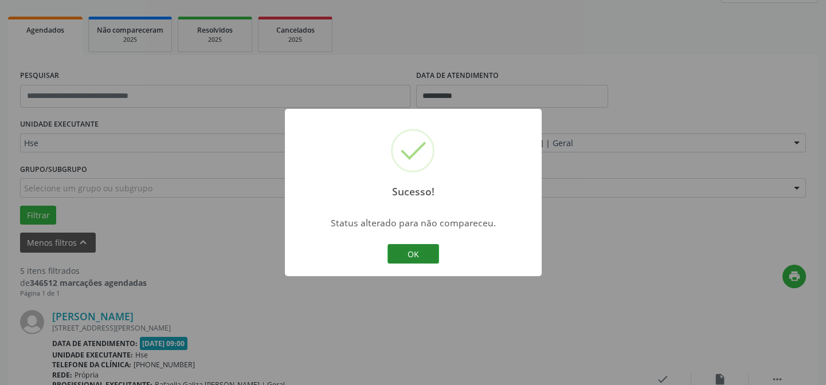
click at [432, 247] on button "OK" at bounding box center [414, 253] width 52 height 19
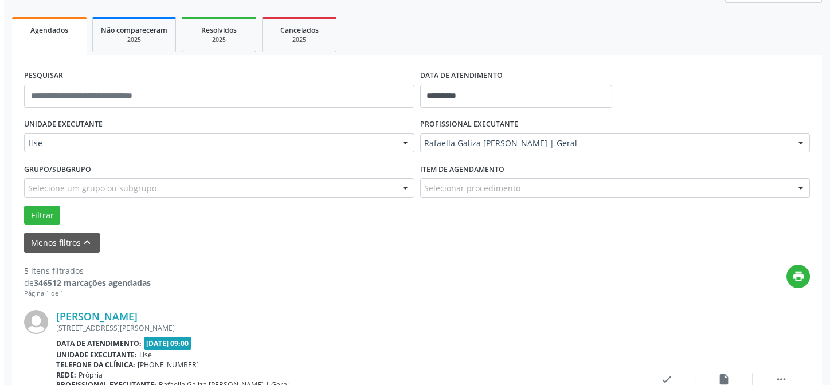
scroll to position [259, 0]
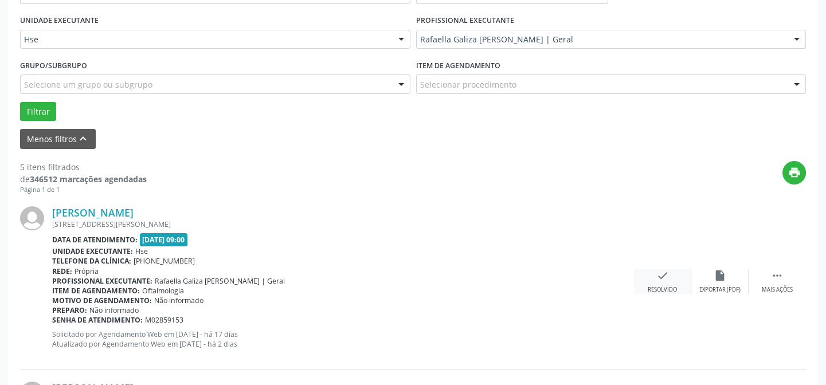
click at [670, 283] on div "check Resolvido" at bounding box center [662, 281] width 57 height 25
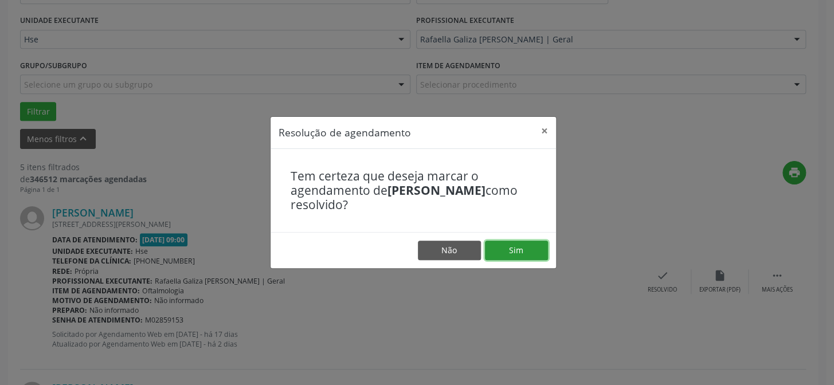
click at [540, 256] on button "Sim" at bounding box center [516, 250] width 63 height 19
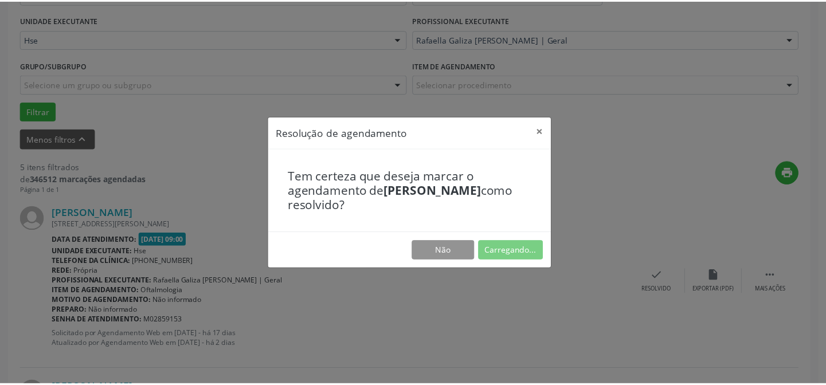
scroll to position [103, 0]
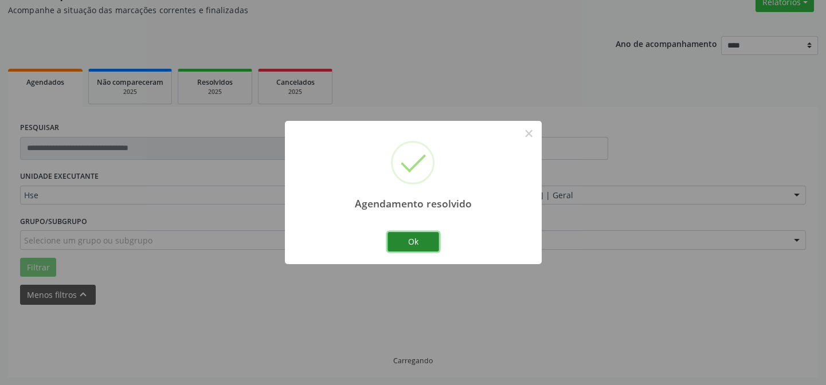
click at [428, 241] on button "Ok" at bounding box center [414, 241] width 52 height 19
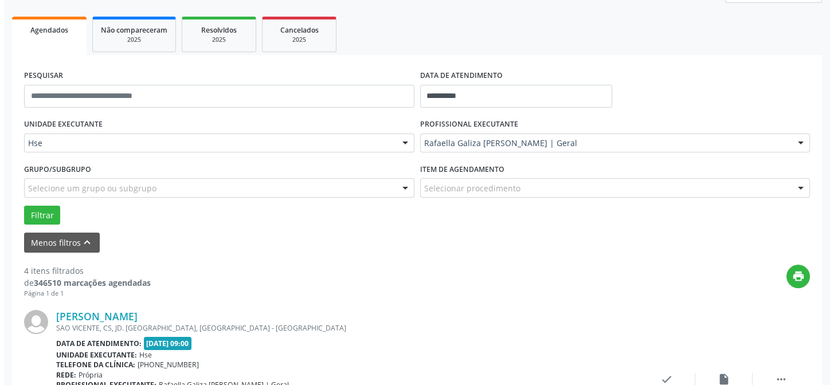
scroll to position [259, 0]
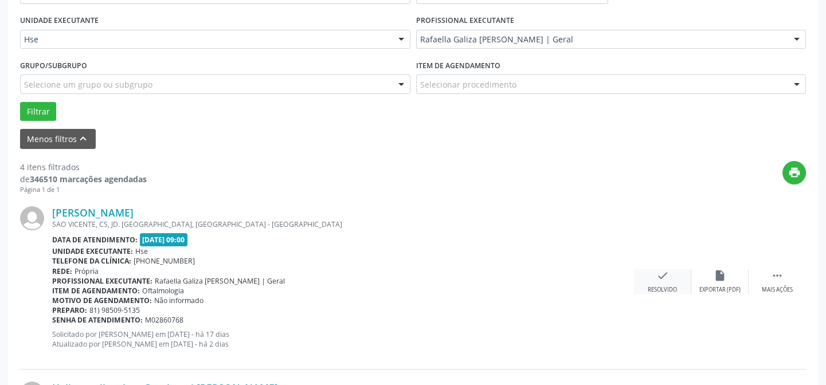
click at [675, 286] on div "Resolvido" at bounding box center [662, 290] width 29 height 8
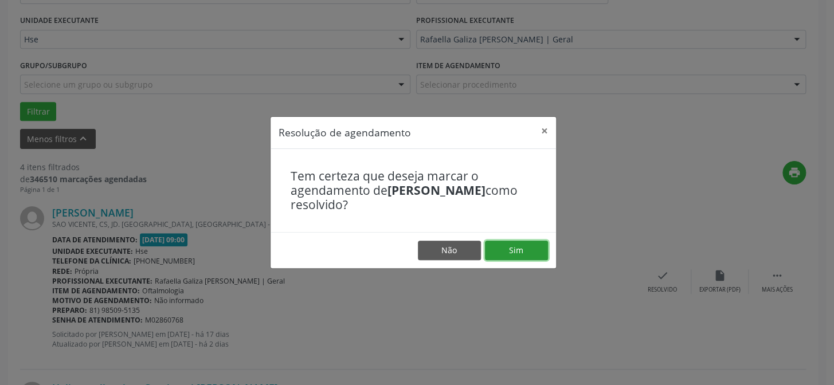
click at [531, 254] on button "Sim" at bounding box center [516, 250] width 63 height 19
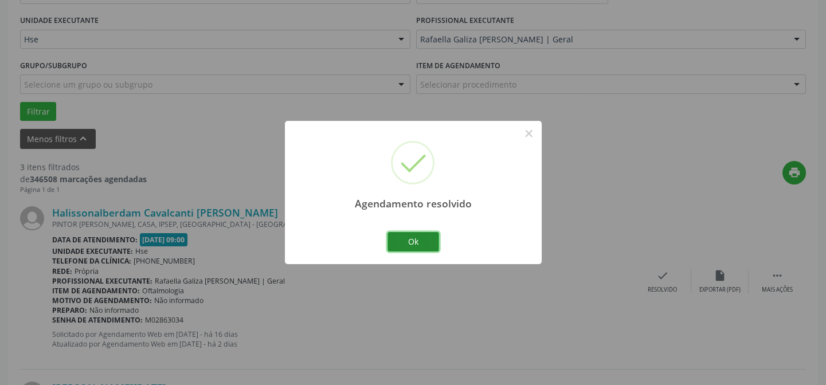
click at [409, 241] on button "Ok" at bounding box center [414, 241] width 52 height 19
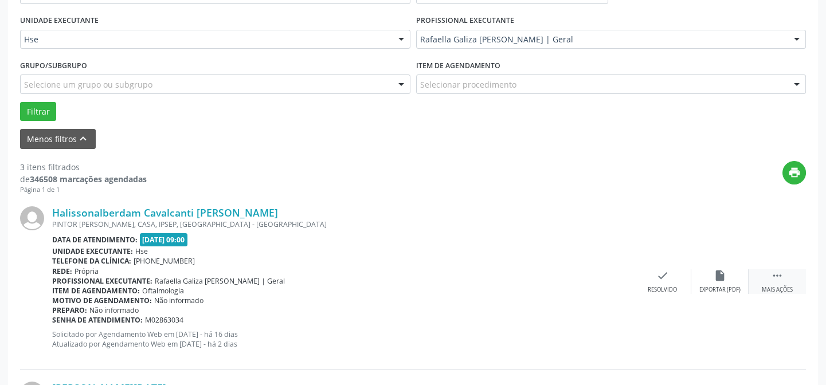
click at [765, 283] on div " Mais ações" at bounding box center [777, 281] width 57 height 25
click at [718, 286] on div "Não compareceu" at bounding box center [719, 290] width 49 height 8
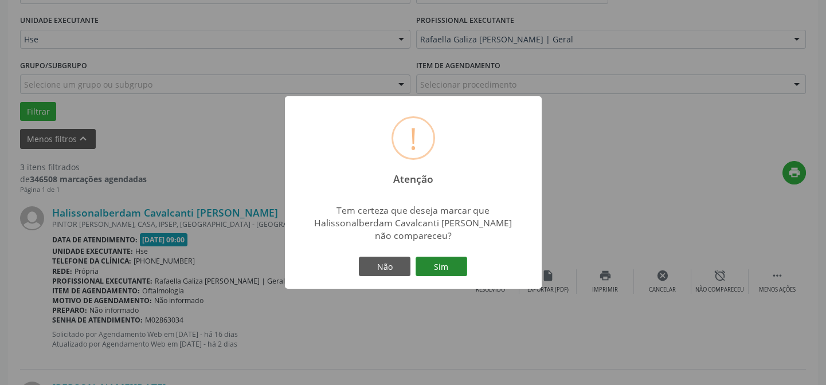
click at [432, 270] on button "Sim" at bounding box center [442, 266] width 52 height 19
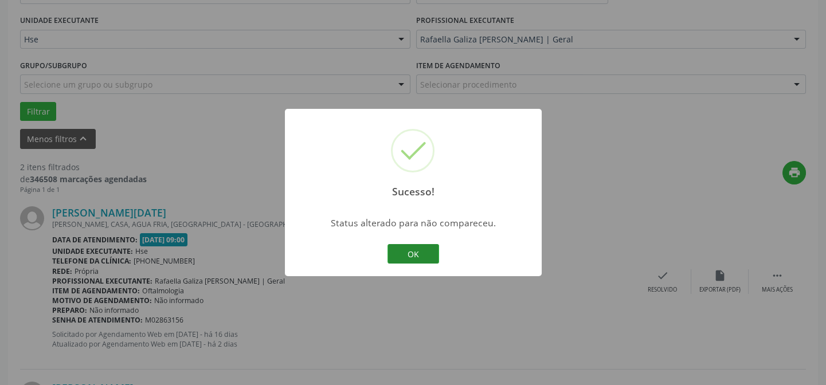
click at [432, 257] on button "OK" at bounding box center [414, 253] width 52 height 19
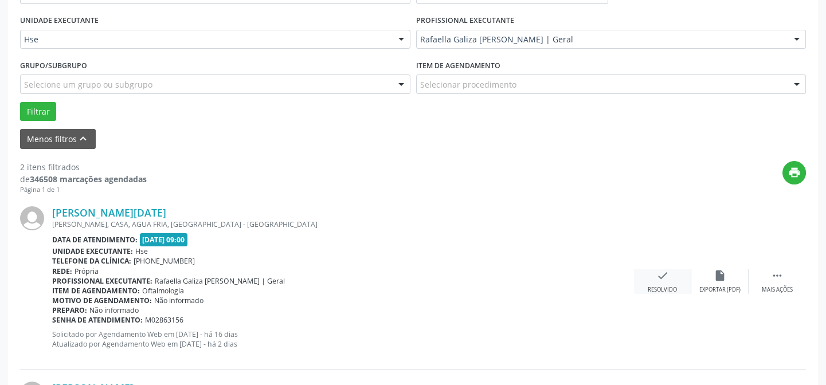
click at [664, 286] on div "Resolvido" at bounding box center [662, 290] width 29 height 8
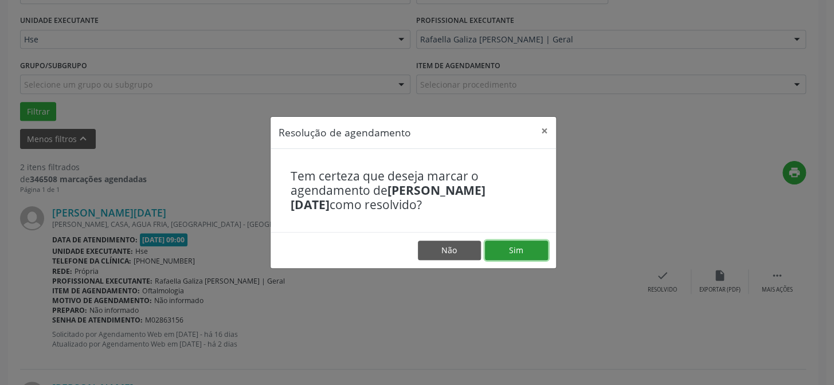
click at [539, 252] on button "Sim" at bounding box center [516, 250] width 63 height 19
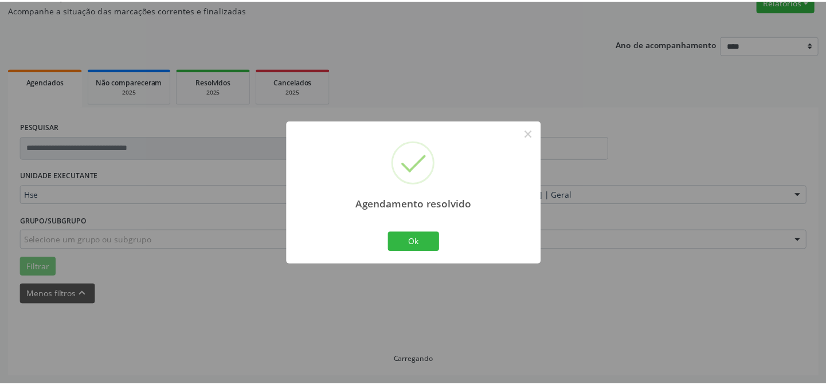
scroll to position [103, 0]
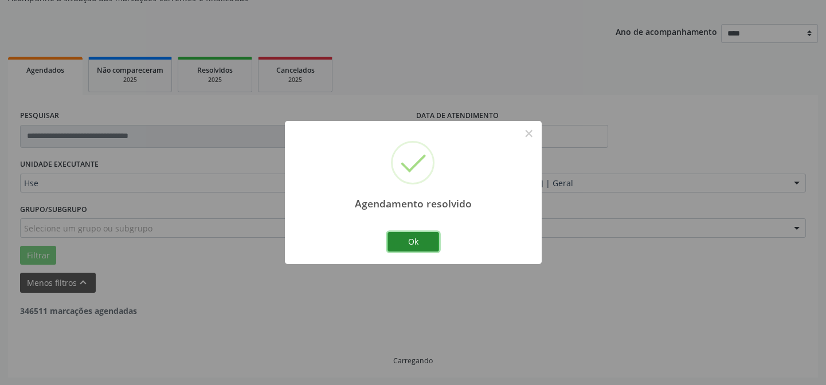
click at [407, 236] on button "Ok" at bounding box center [414, 241] width 52 height 19
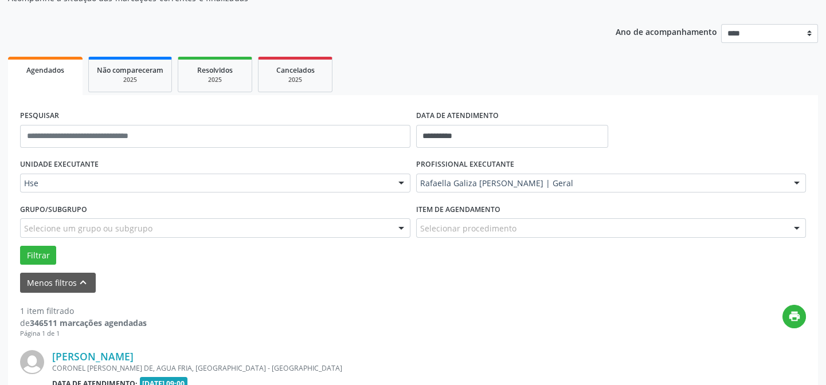
scroll to position [166, 0]
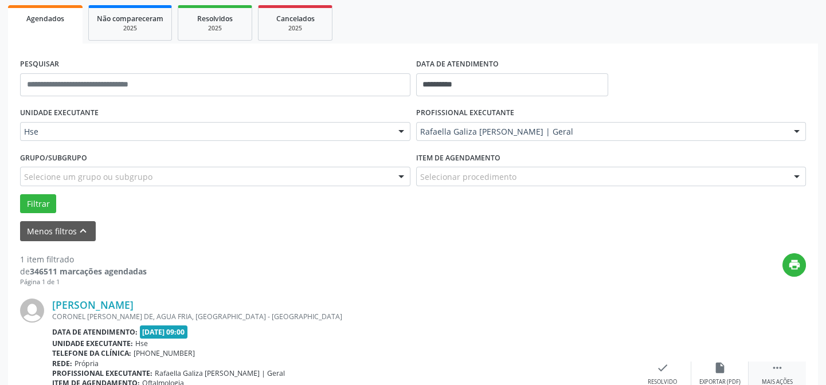
click at [778, 371] on icon "" at bounding box center [777, 368] width 13 height 13
click at [721, 366] on icon "alarm_off" at bounding box center [720, 368] width 13 height 13
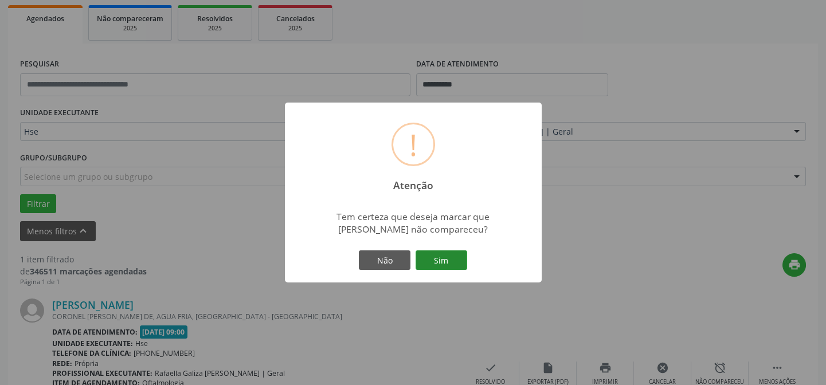
click at [459, 264] on button "Sim" at bounding box center [442, 260] width 52 height 19
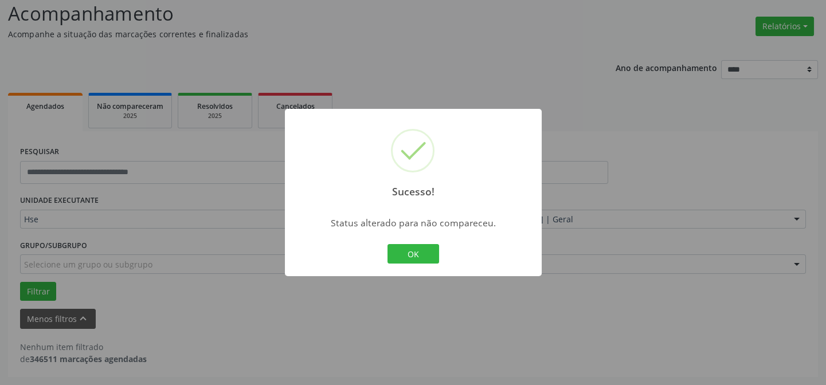
scroll to position [77, 0]
click at [423, 259] on button "OK" at bounding box center [414, 253] width 52 height 19
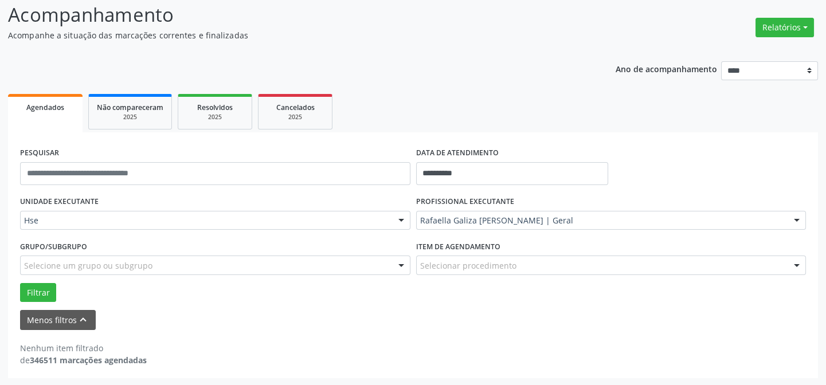
scroll to position [0, 0]
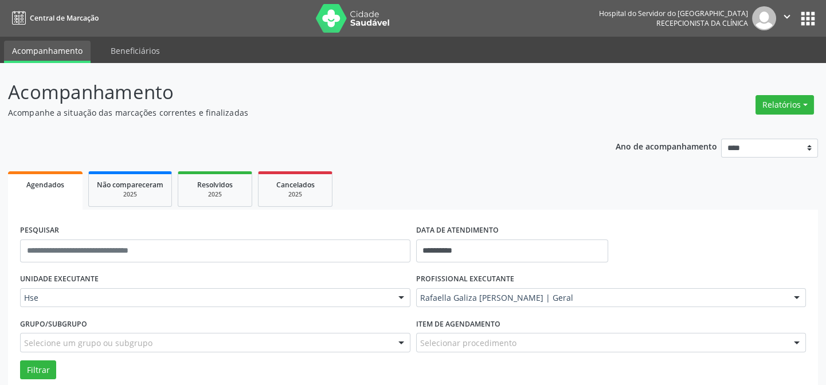
click at [357, 34] on nav "Central de Marcação Hospital do Servidor do [GEOGRAPHIC_DATA] Recepcionista da …" at bounding box center [413, 18] width 826 height 37
click at [362, 23] on img at bounding box center [353, 18] width 75 height 29
